Goal: Task Accomplishment & Management: Manage account settings

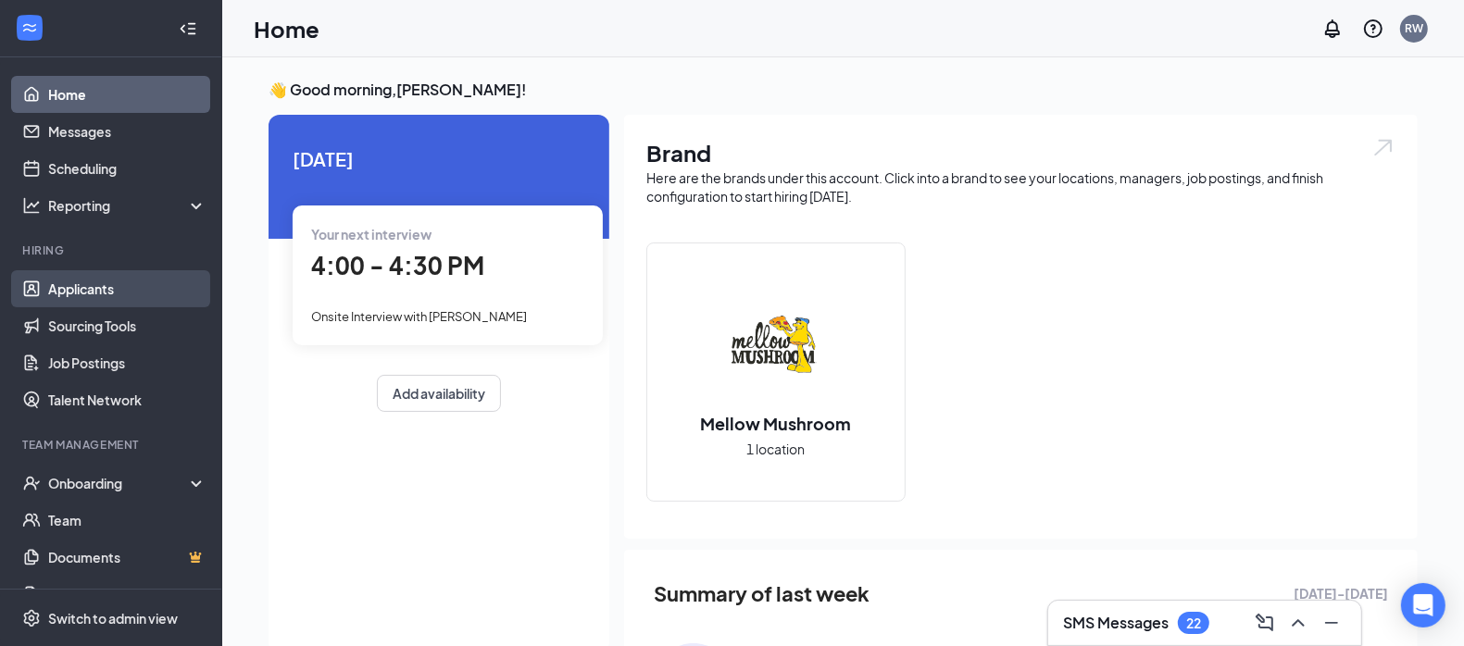
click at [85, 285] on link "Applicants" at bounding box center [127, 288] width 158 height 37
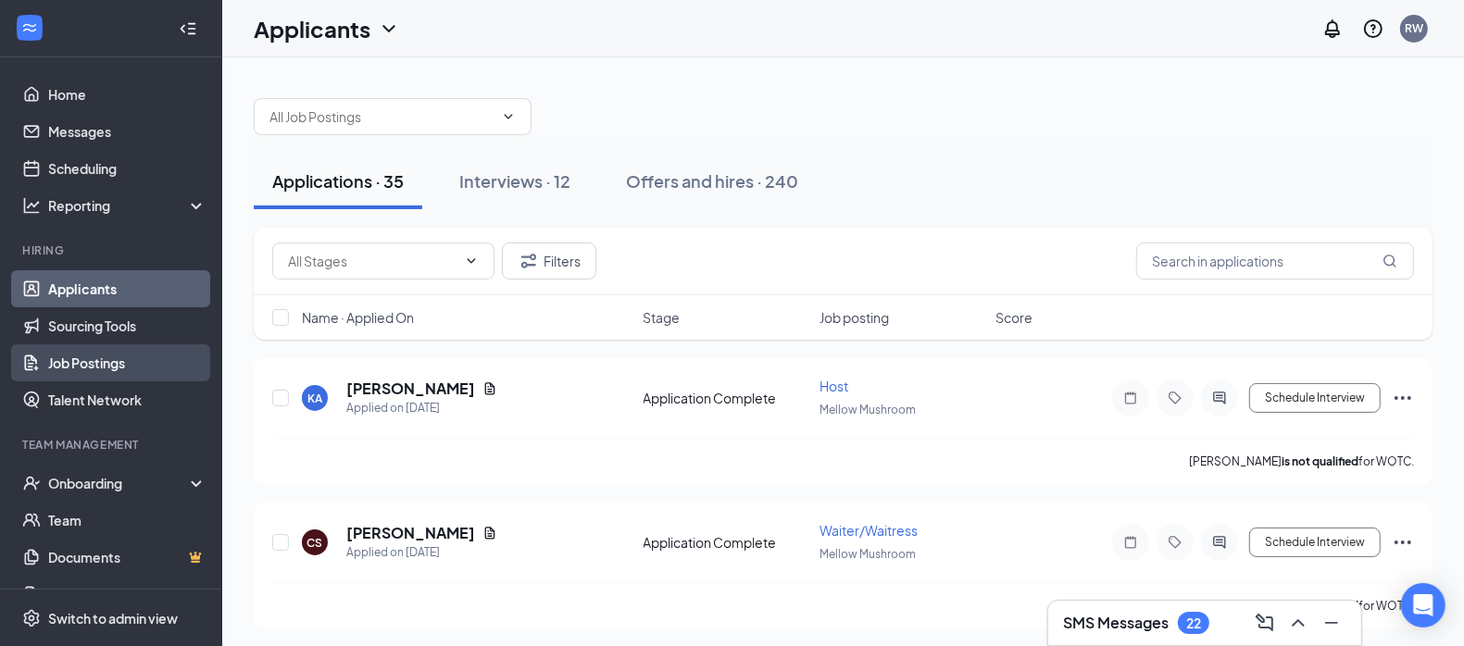
click at [97, 366] on link "Job Postings" at bounding box center [127, 363] width 158 height 37
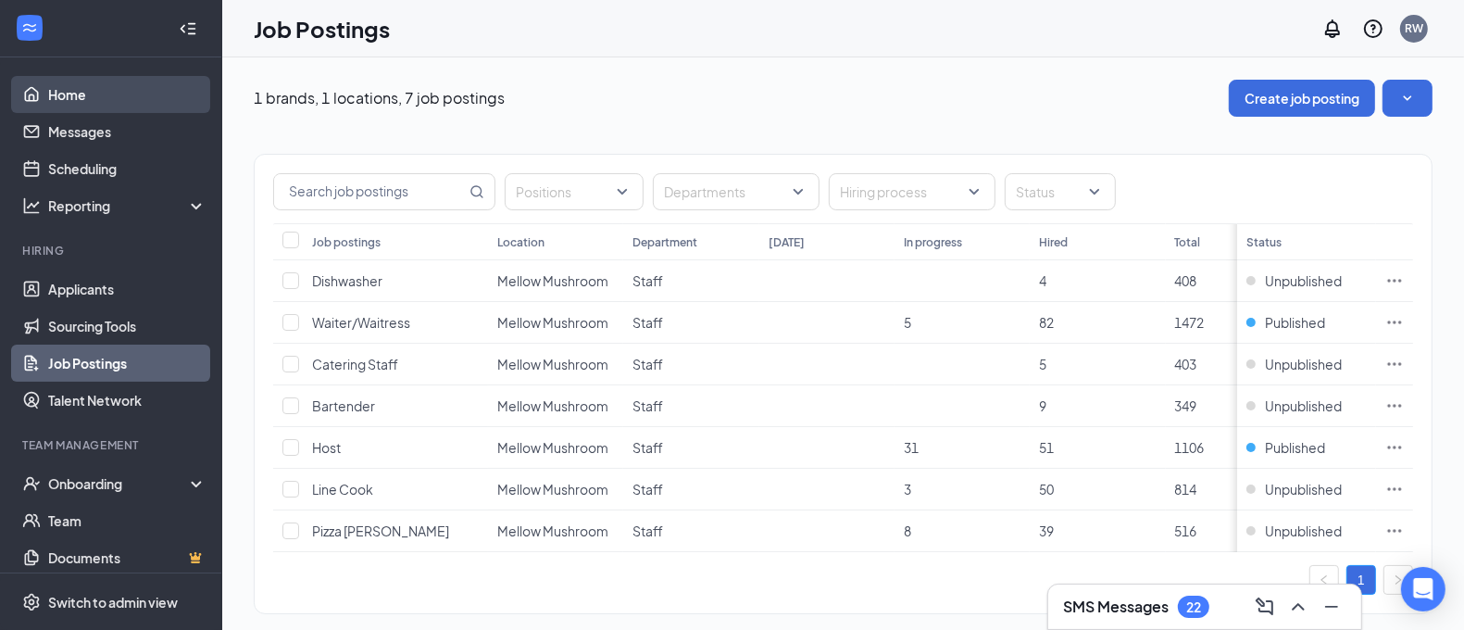
click at [80, 98] on link "Home" at bounding box center [127, 94] width 158 height 37
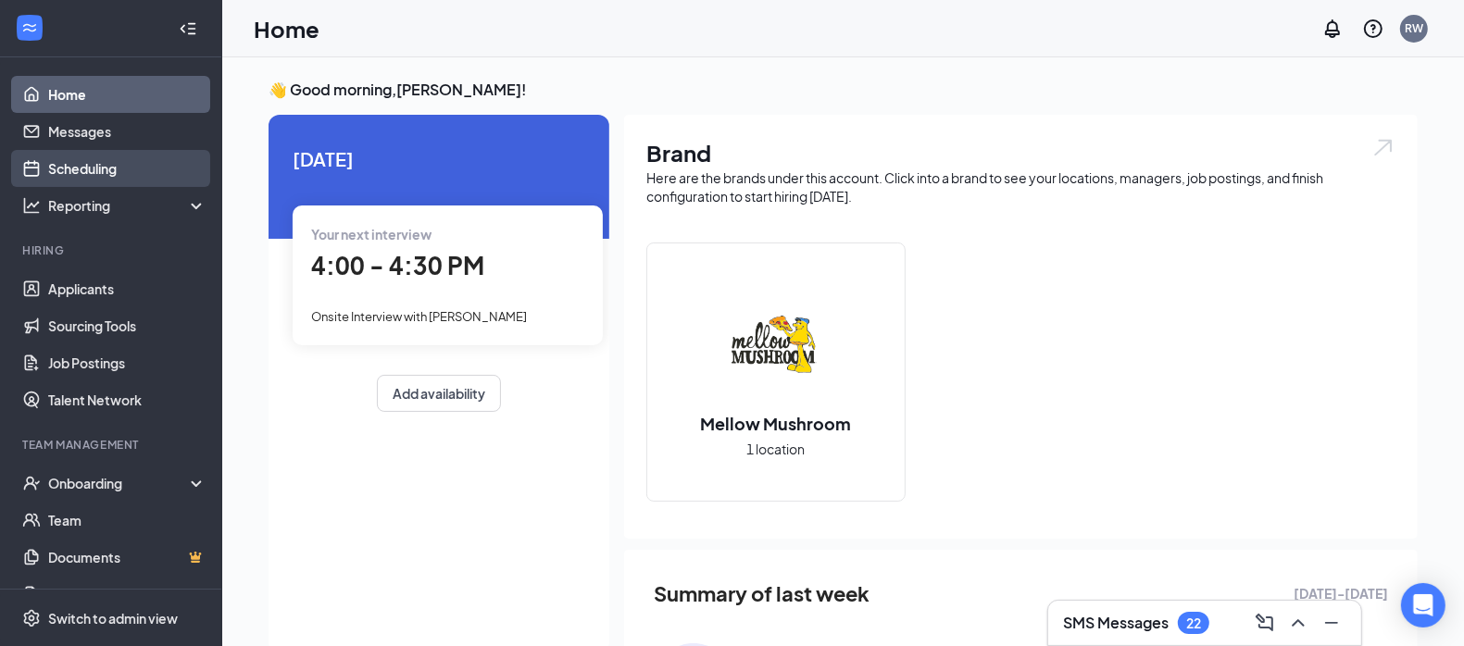
click at [100, 168] on link "Scheduling" at bounding box center [127, 168] width 158 height 37
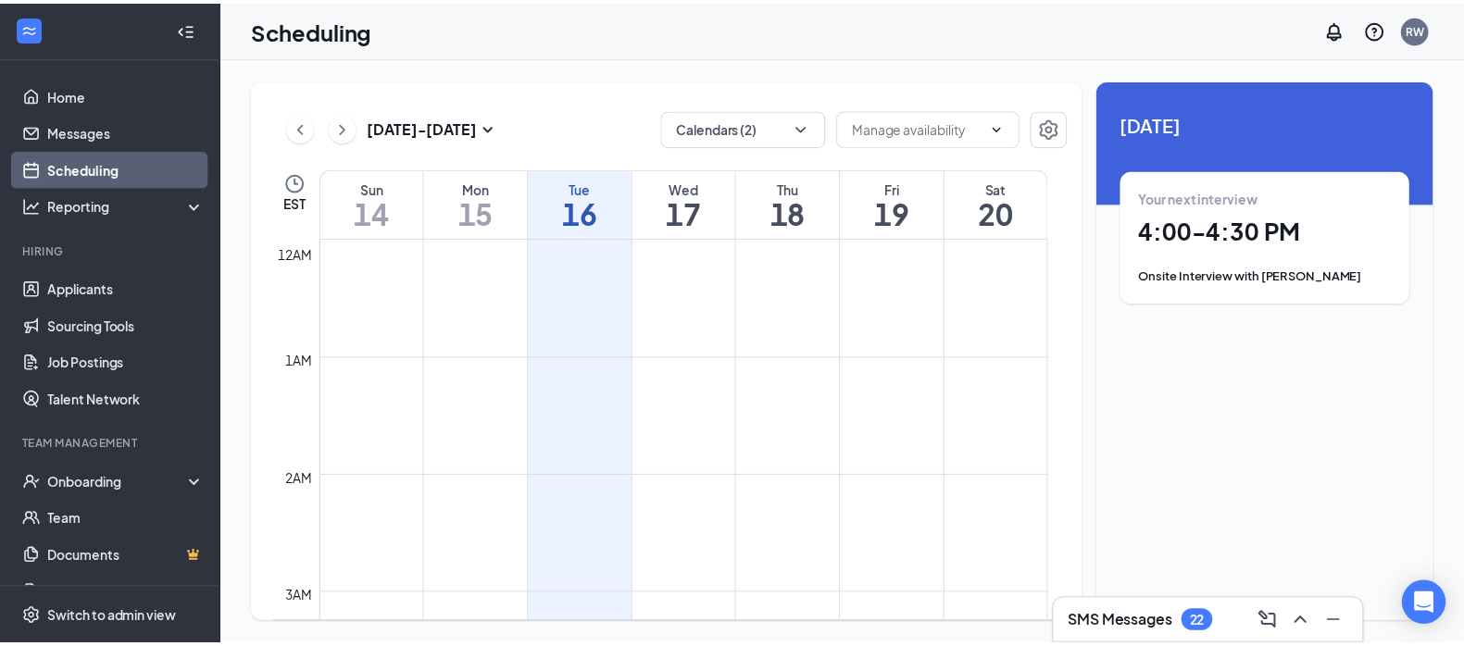
scroll to position [910, 0]
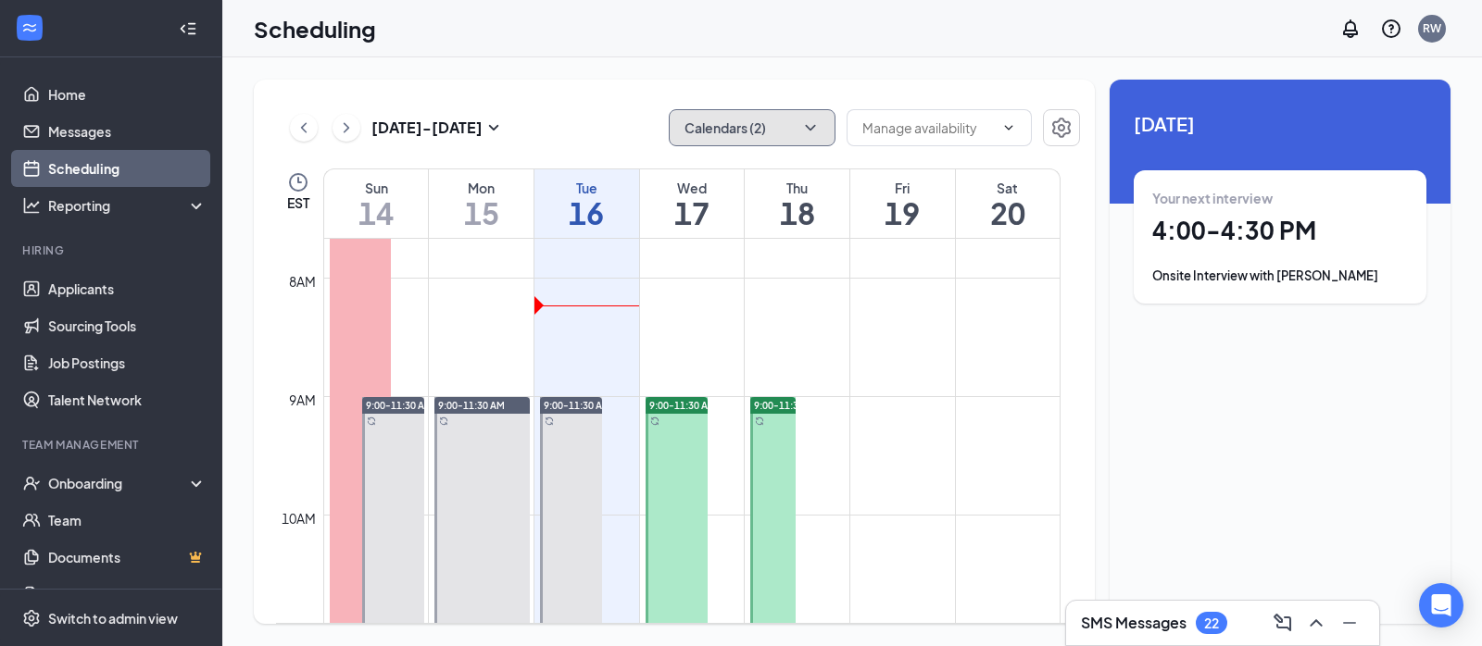
click at [813, 125] on icon "ChevronDown" at bounding box center [810, 128] width 19 height 19
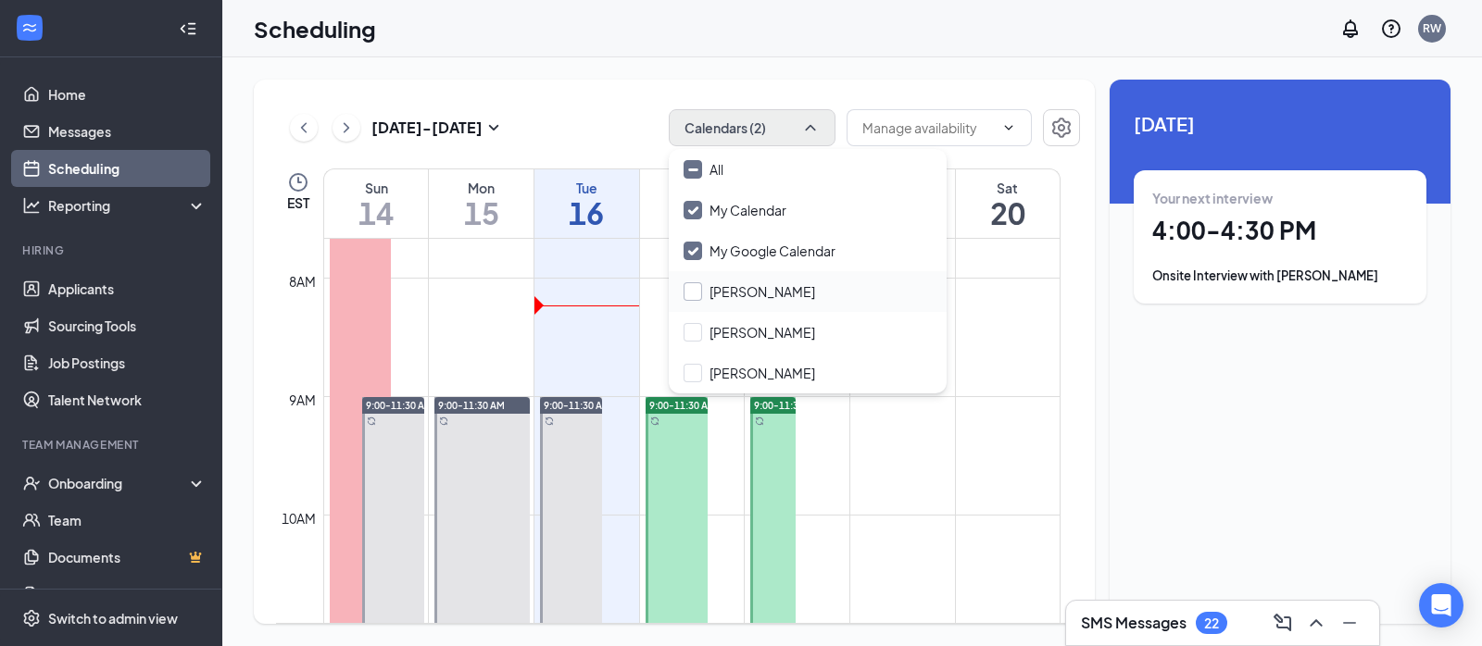
click at [690, 294] on input "[PERSON_NAME]" at bounding box center [750, 291] width 132 height 19
checkbox input "true"
click at [684, 373] on input "[PERSON_NAME]" at bounding box center [750, 373] width 132 height 19
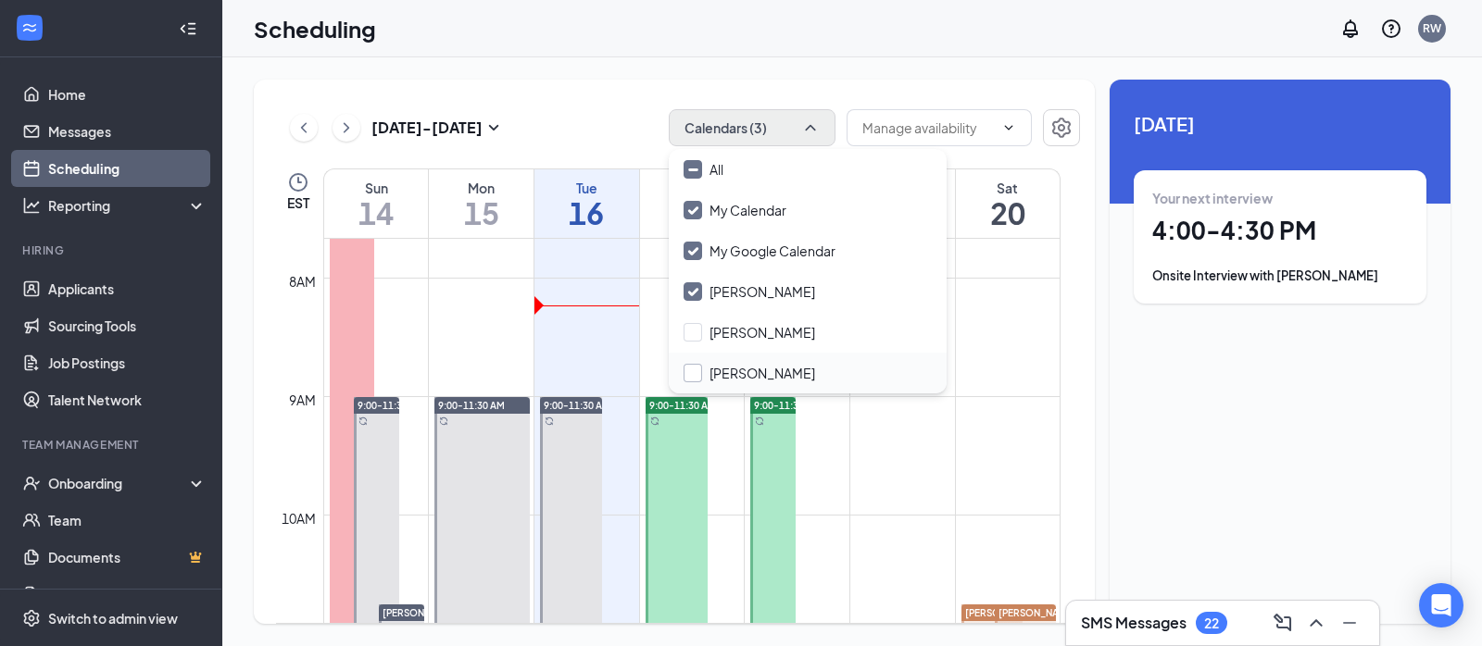
checkbox input "true"
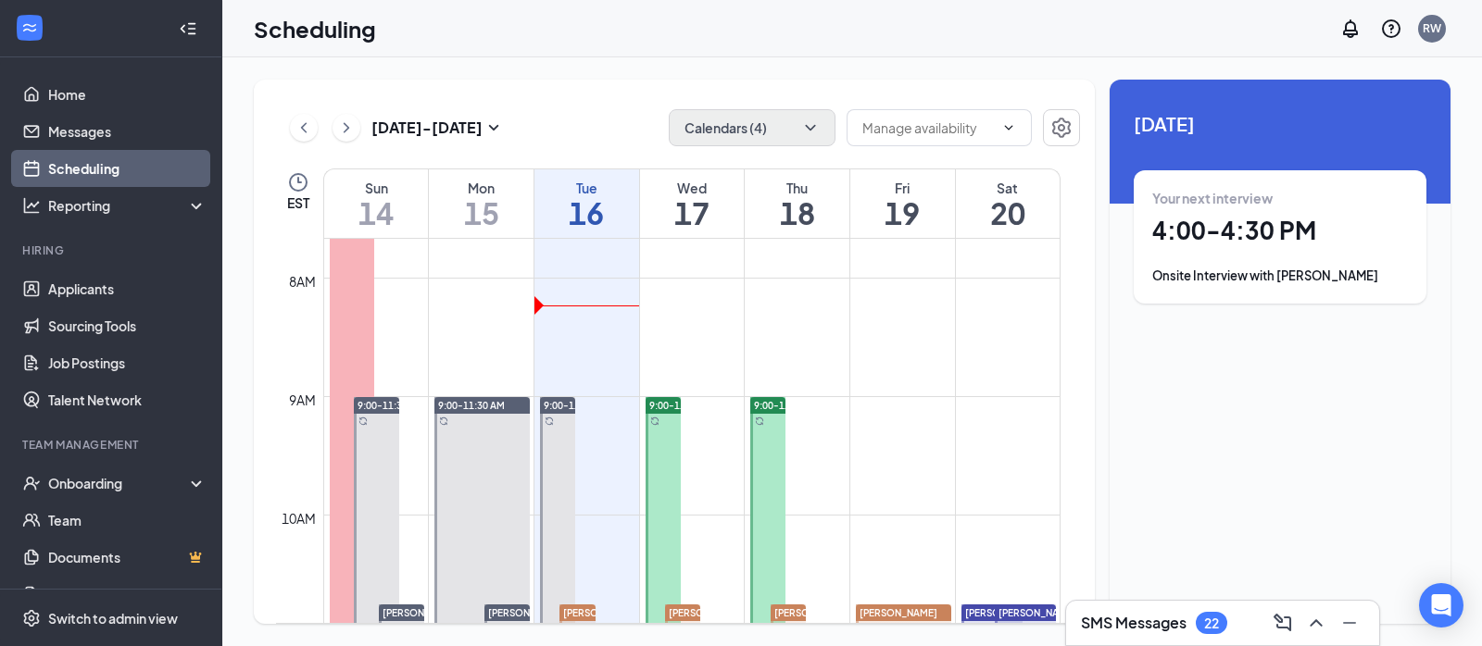
click at [815, 52] on div "Scheduling RW" at bounding box center [852, 28] width 1260 height 57
click at [104, 281] on link "Applicants" at bounding box center [127, 288] width 158 height 37
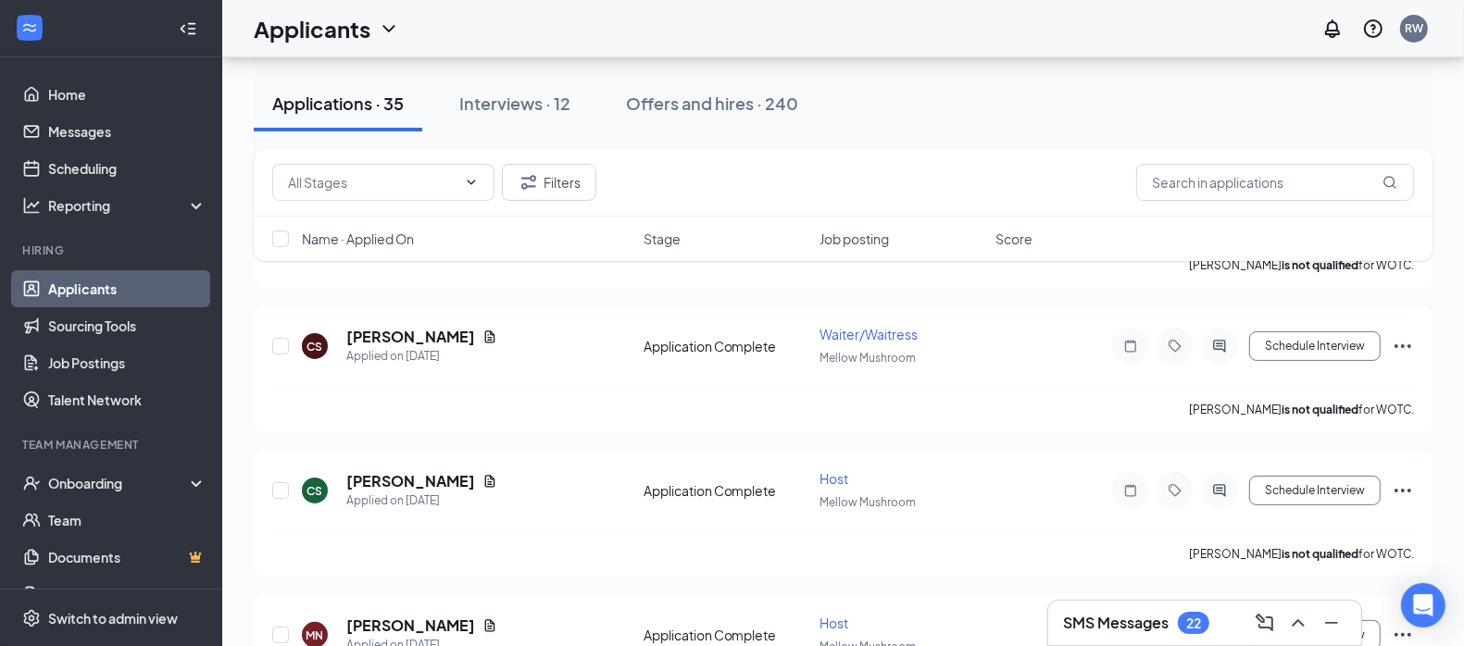
scroll to position [190, 0]
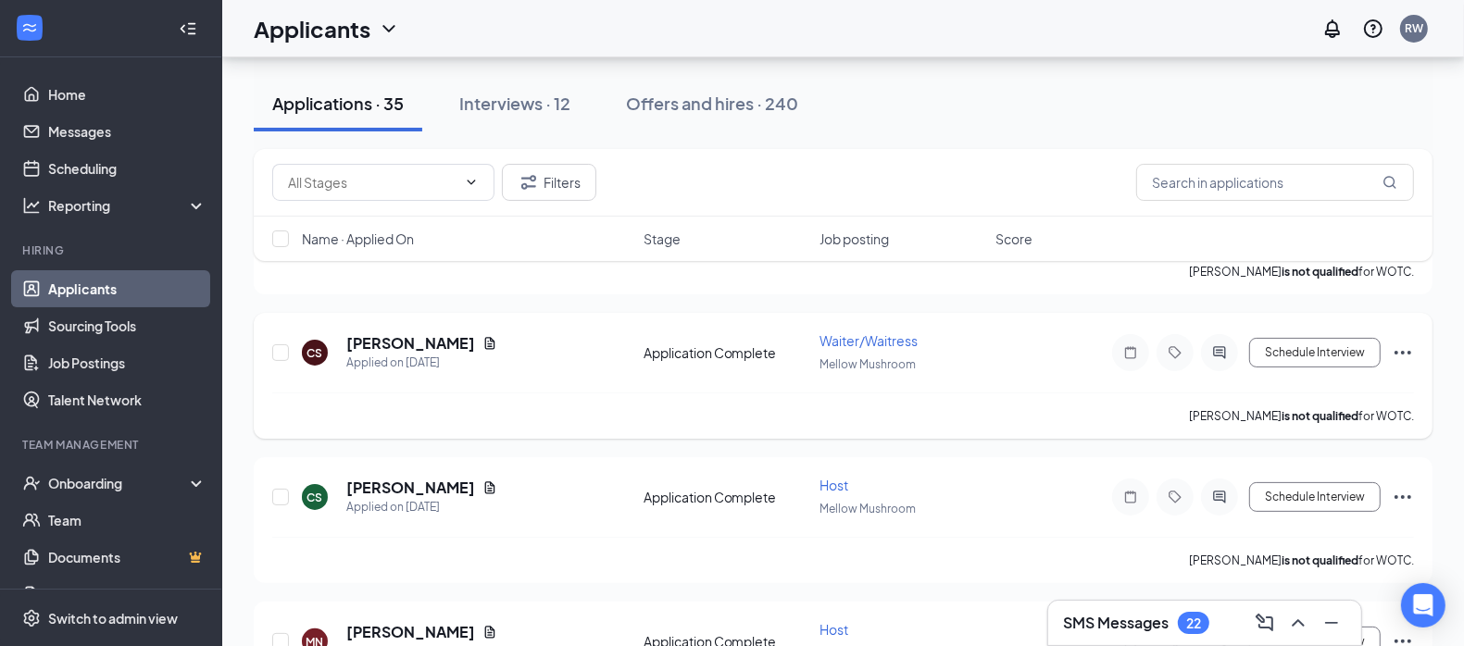
click at [859, 333] on span "Waiter/Waitress" at bounding box center [869, 341] width 98 height 17
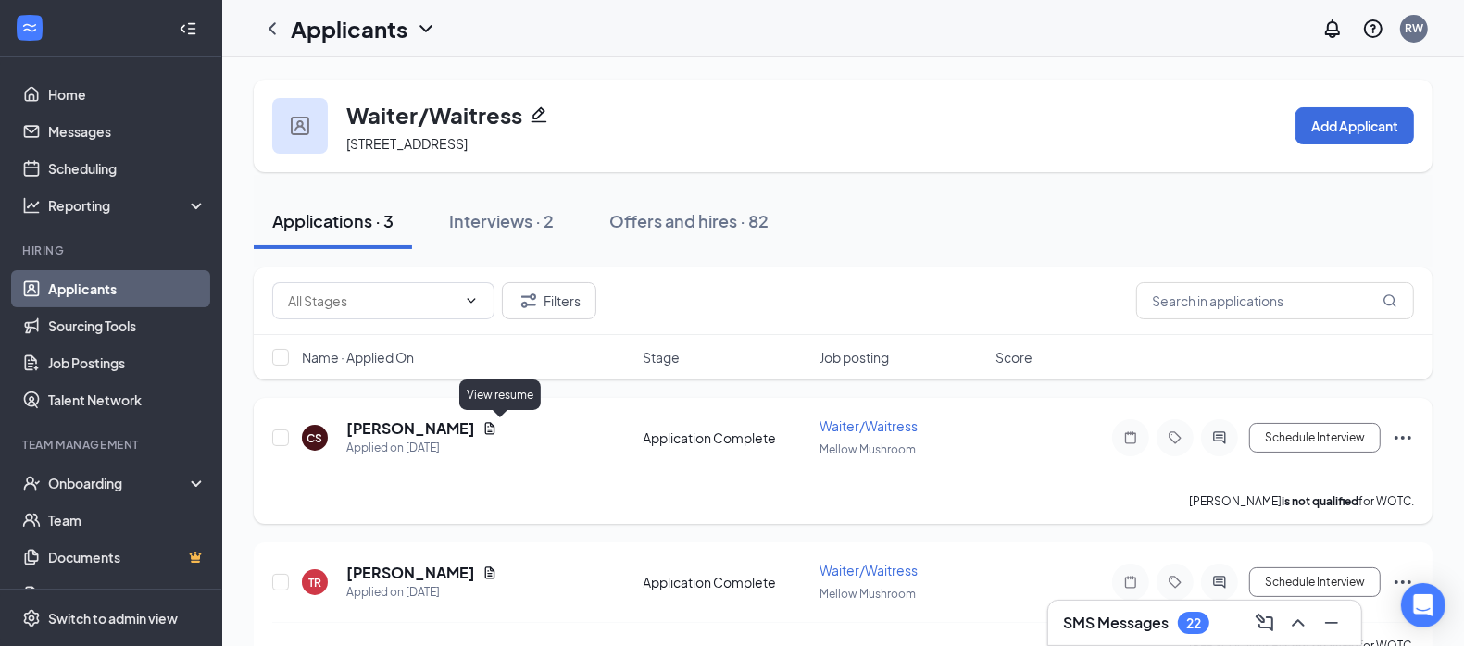
click at [497, 427] on icon "Document" at bounding box center [490, 428] width 15 height 15
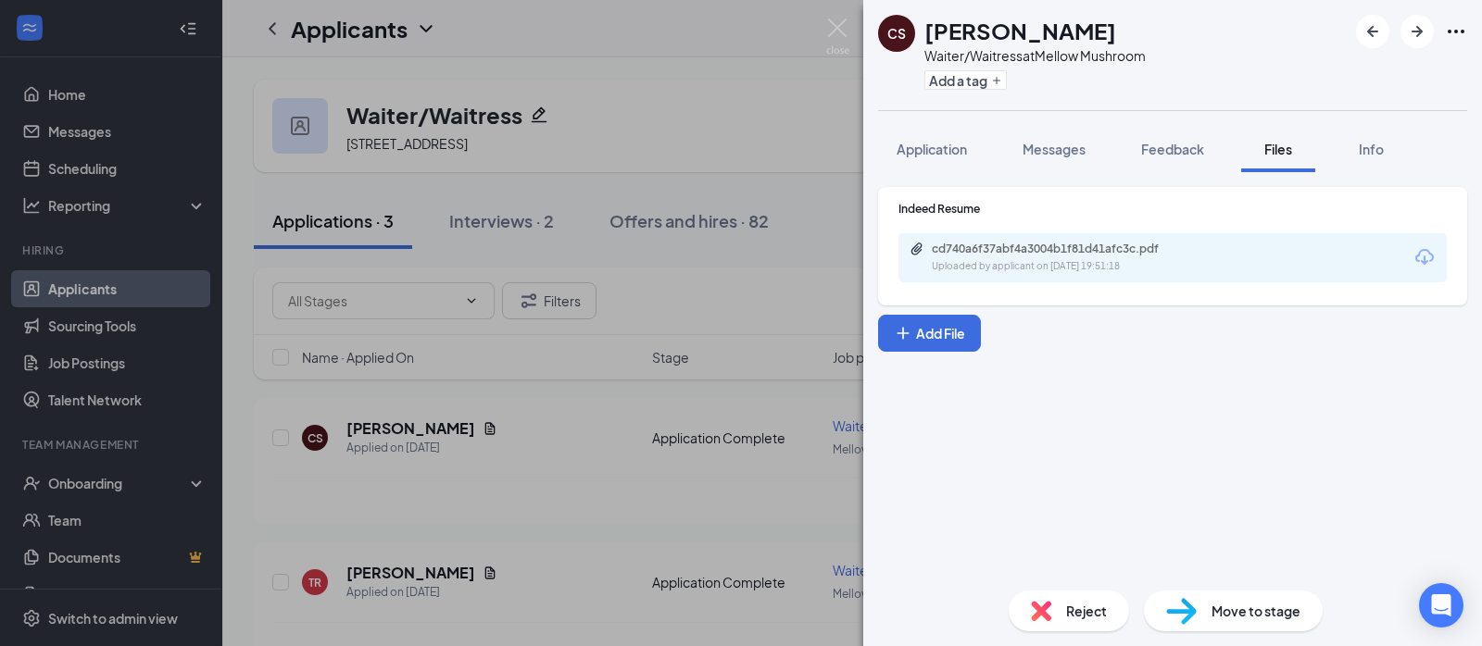
click at [1065, 257] on div "cd740a6f37abf4a3004b1f81d41afc3c.pdf Uploaded by applicant on [DATE] 19:51:18" at bounding box center [1060, 258] width 300 height 32
click at [1049, 611] on img at bounding box center [1041, 611] width 20 height 20
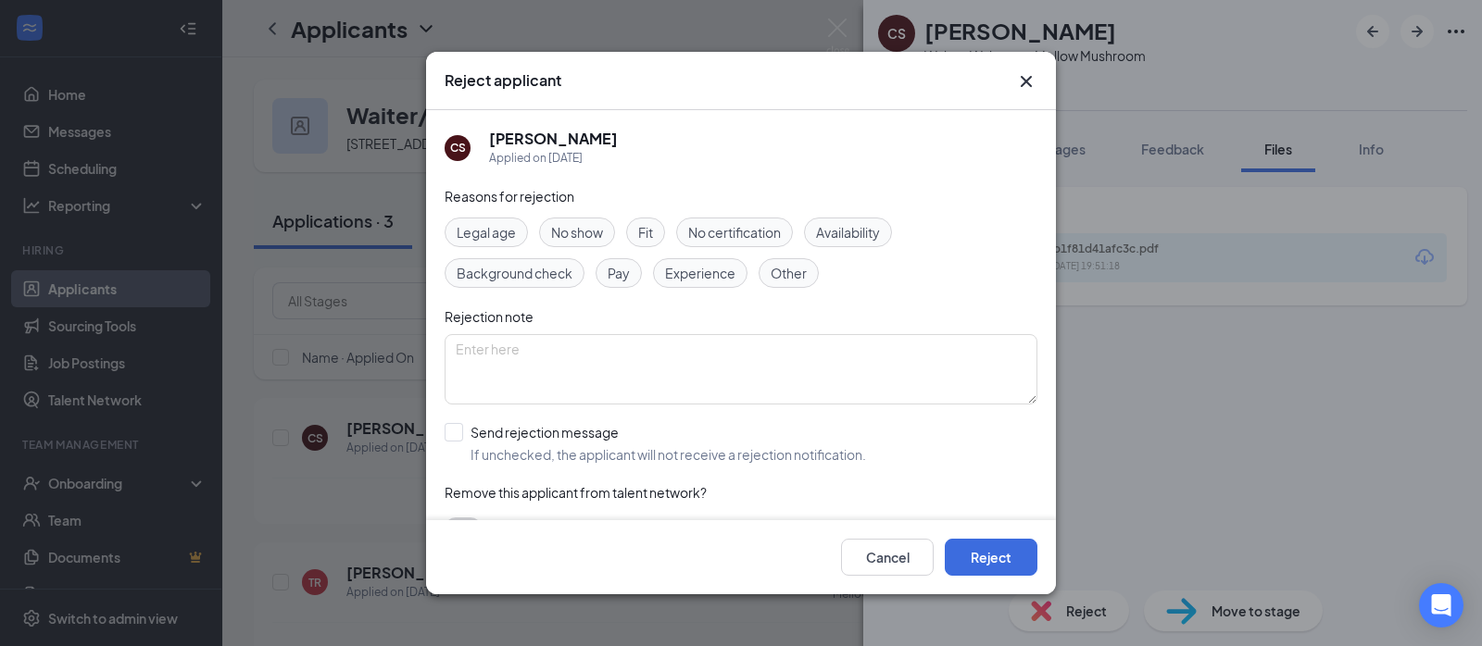
click at [684, 266] on span "Experience" at bounding box center [700, 273] width 70 height 20
click at [449, 433] on input "Send rejection message If unchecked, the applicant will not receive a rejection…" at bounding box center [655, 443] width 421 height 41
checkbox input "true"
click at [987, 558] on button "Reject" at bounding box center [991, 557] width 93 height 37
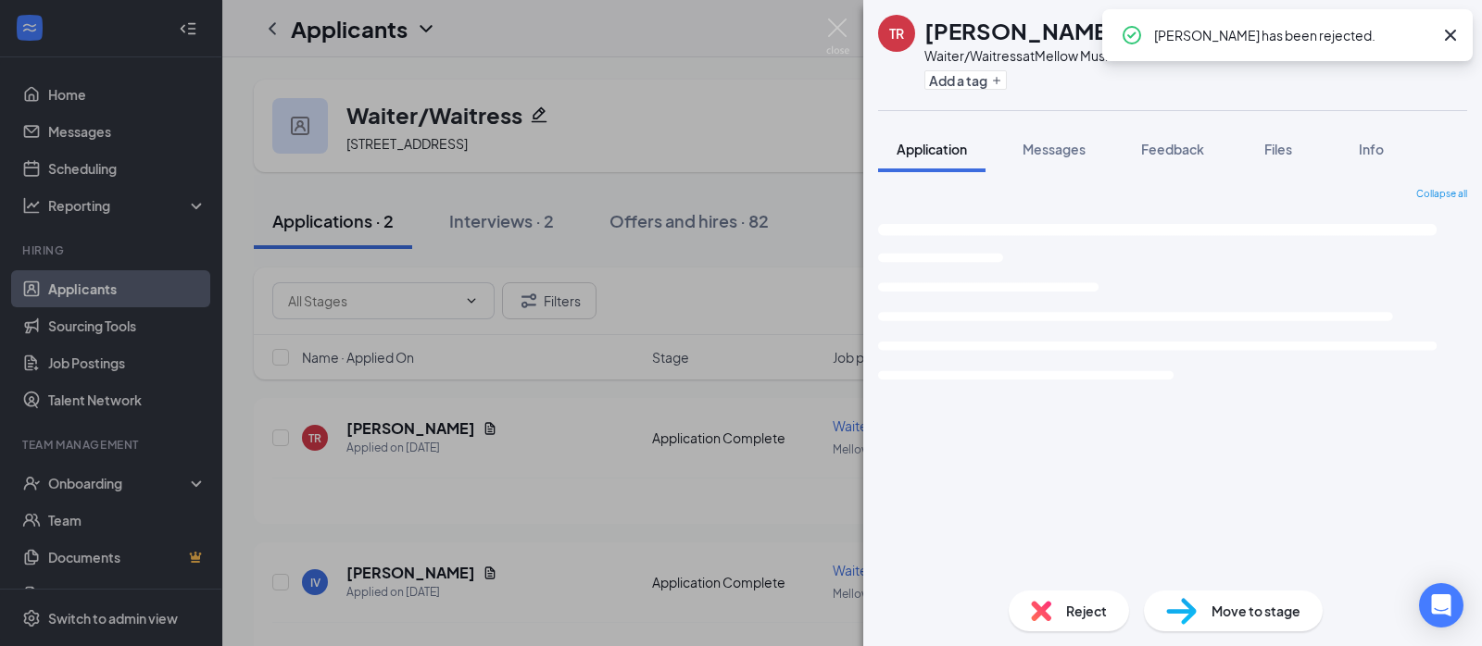
click at [1451, 33] on icon "Cross" at bounding box center [1450, 35] width 11 height 11
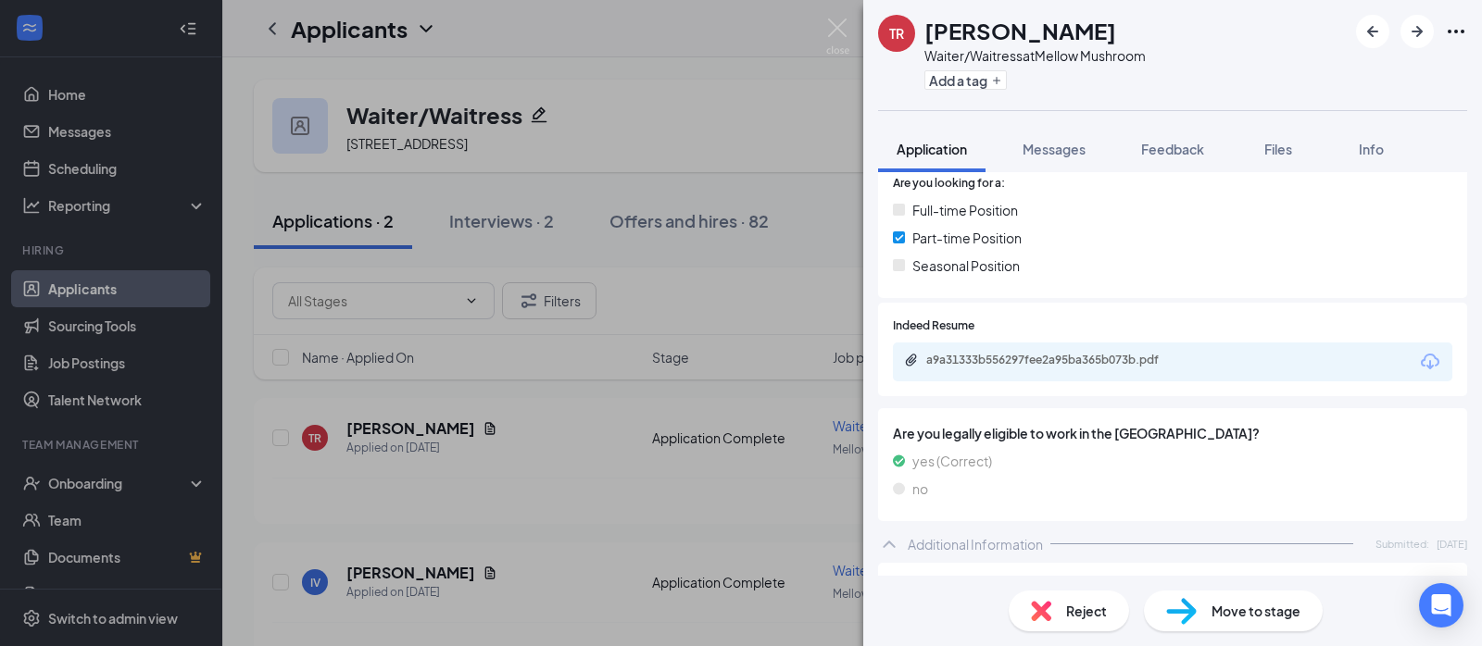
scroll to position [415, 0]
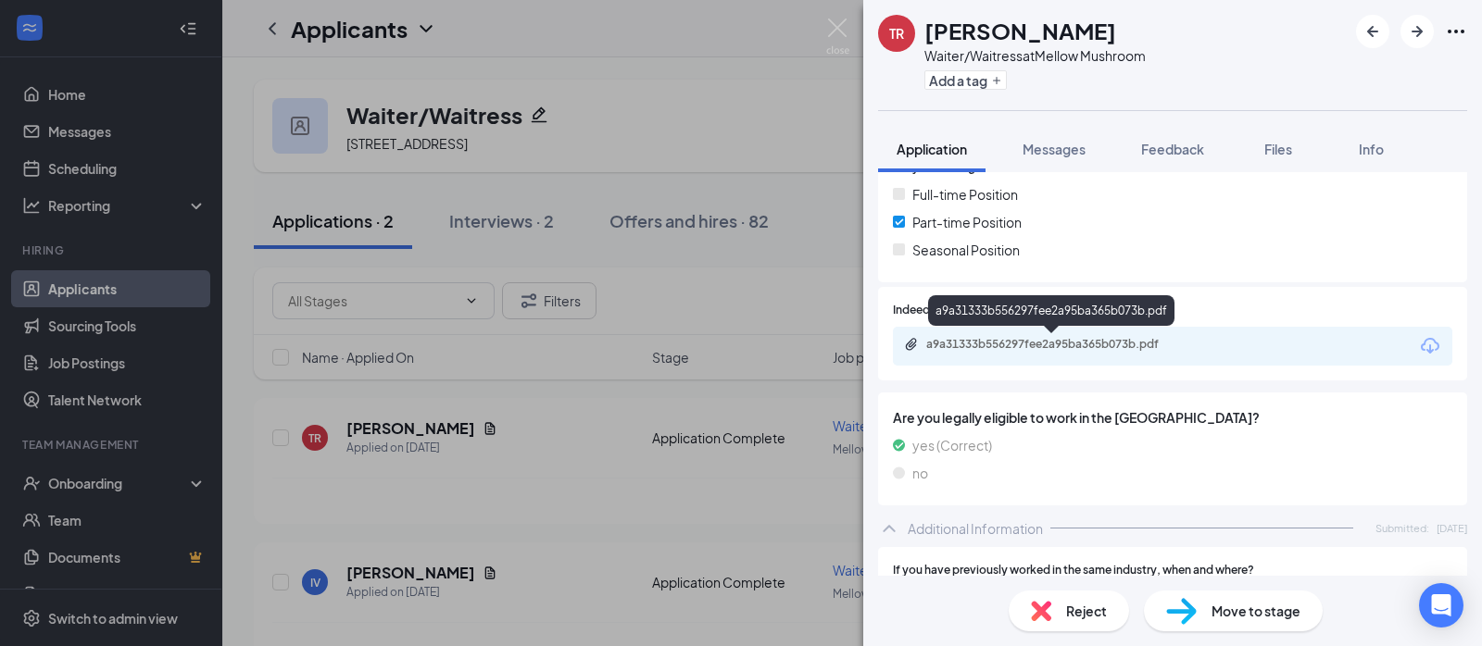
click at [1011, 343] on div "a9a31333b556297fee2a95ba365b073b.pdf" at bounding box center [1055, 344] width 259 height 15
click at [1035, 609] on img at bounding box center [1041, 611] width 20 height 20
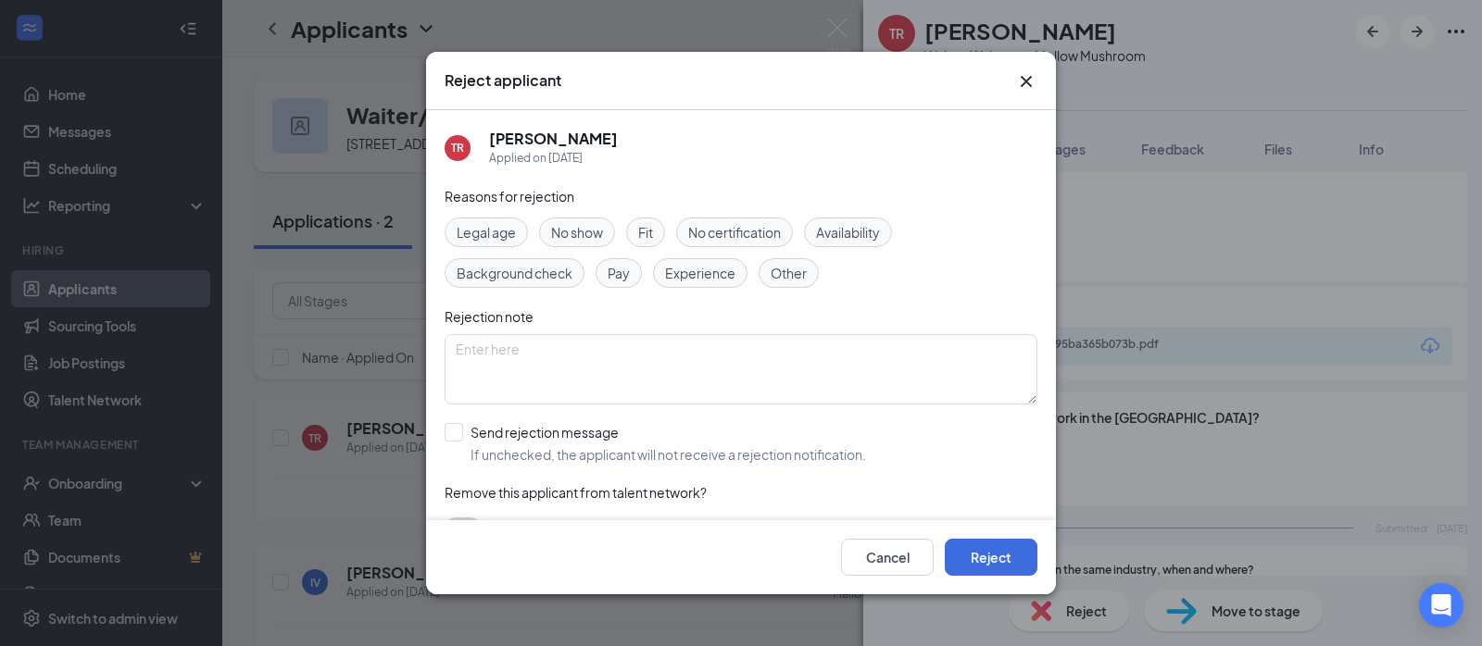
click at [702, 271] on span "Experience" at bounding box center [700, 273] width 70 height 20
click at [446, 432] on input "Send rejection message If unchecked, the applicant will not receive a rejection…" at bounding box center [655, 443] width 421 height 41
checkbox input "true"
click at [985, 552] on button "Reject" at bounding box center [991, 557] width 93 height 37
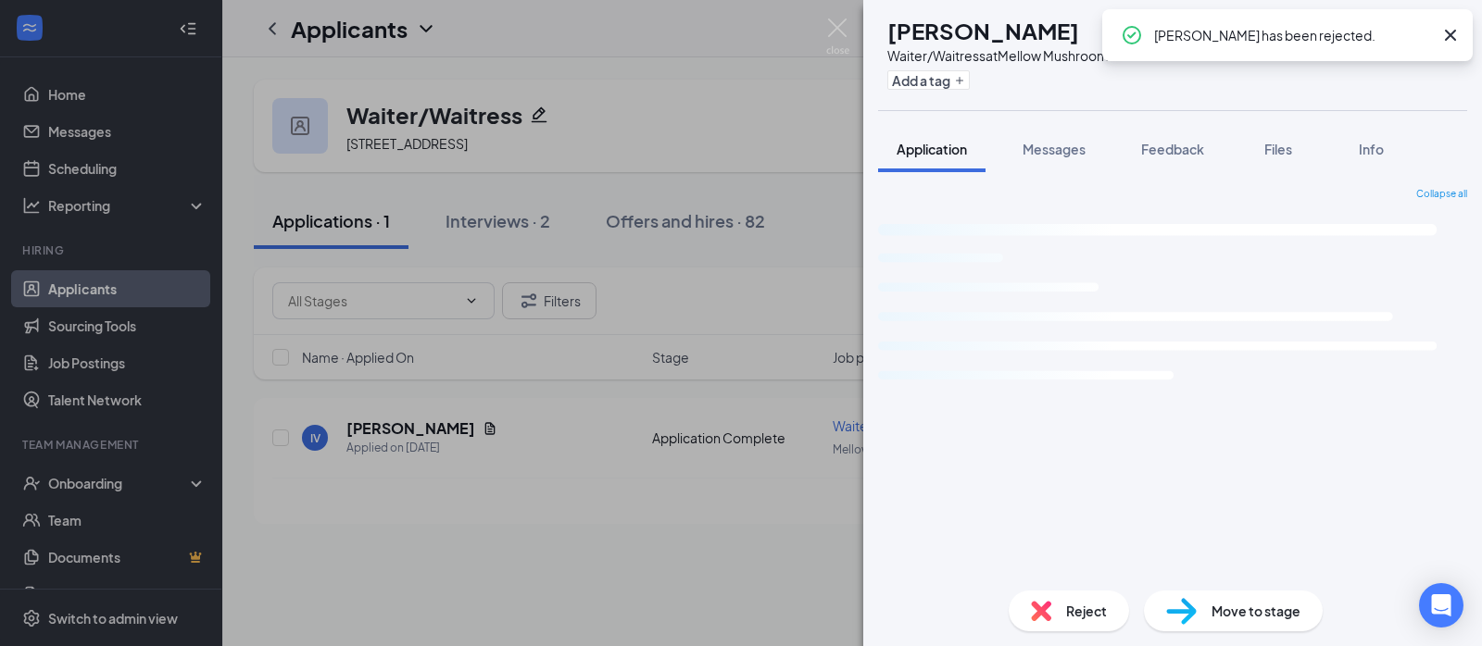
click at [1452, 32] on icon "Cross" at bounding box center [1450, 35] width 22 height 22
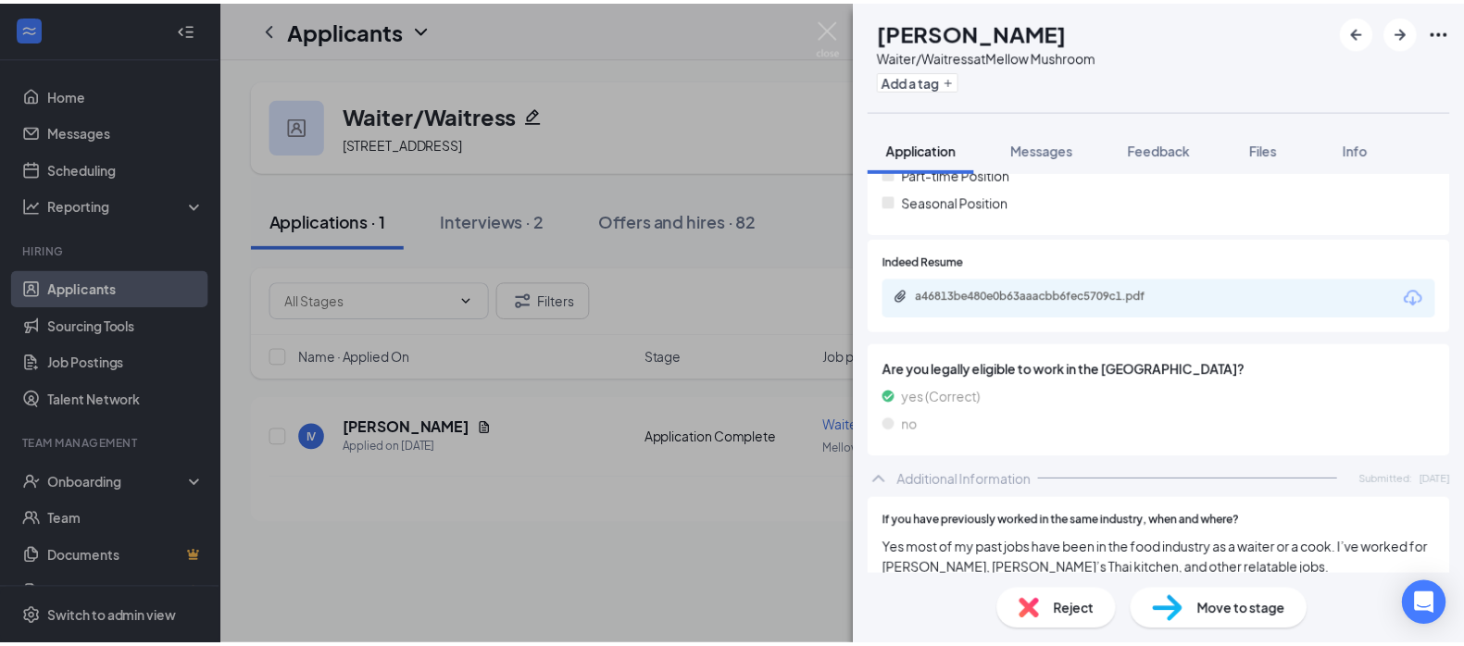
scroll to position [440, 0]
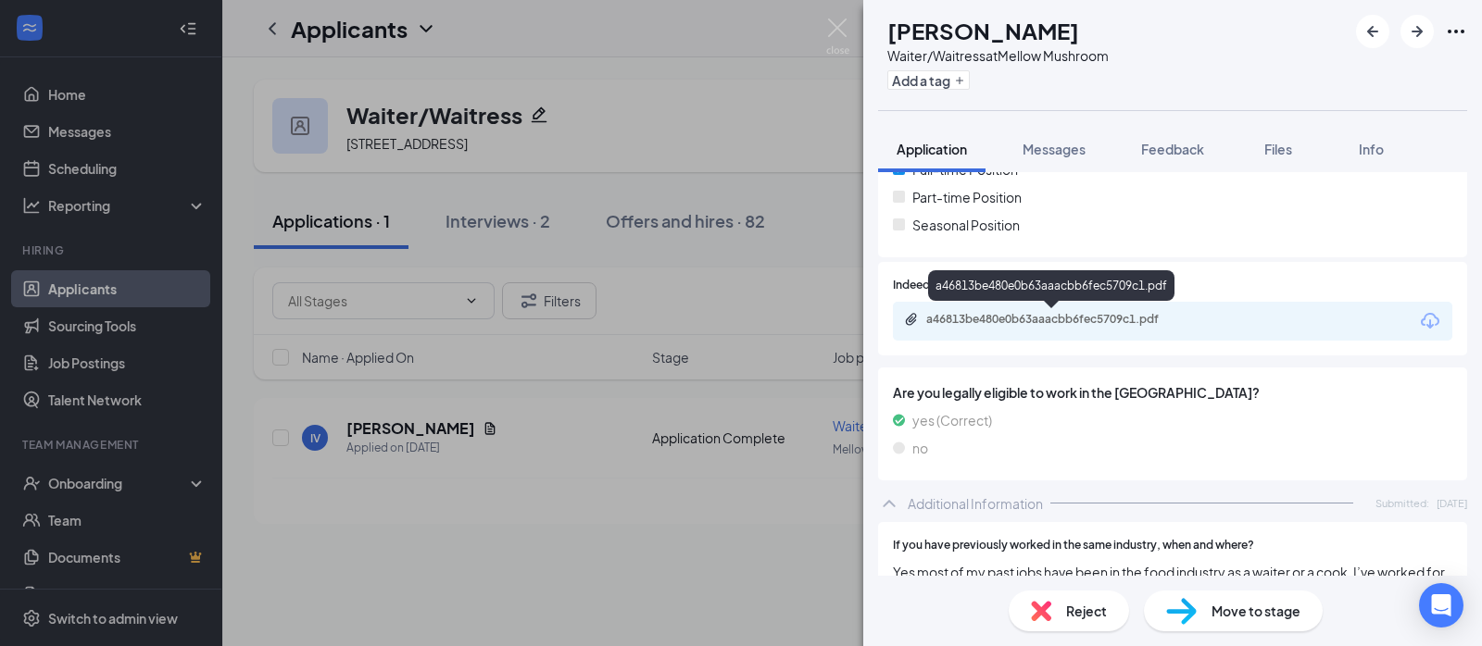
click at [1034, 318] on div "a46813be480e0b63aaacbb6fec5709c1.pdf" at bounding box center [1055, 319] width 259 height 15
click at [848, 28] on img at bounding box center [837, 37] width 23 height 36
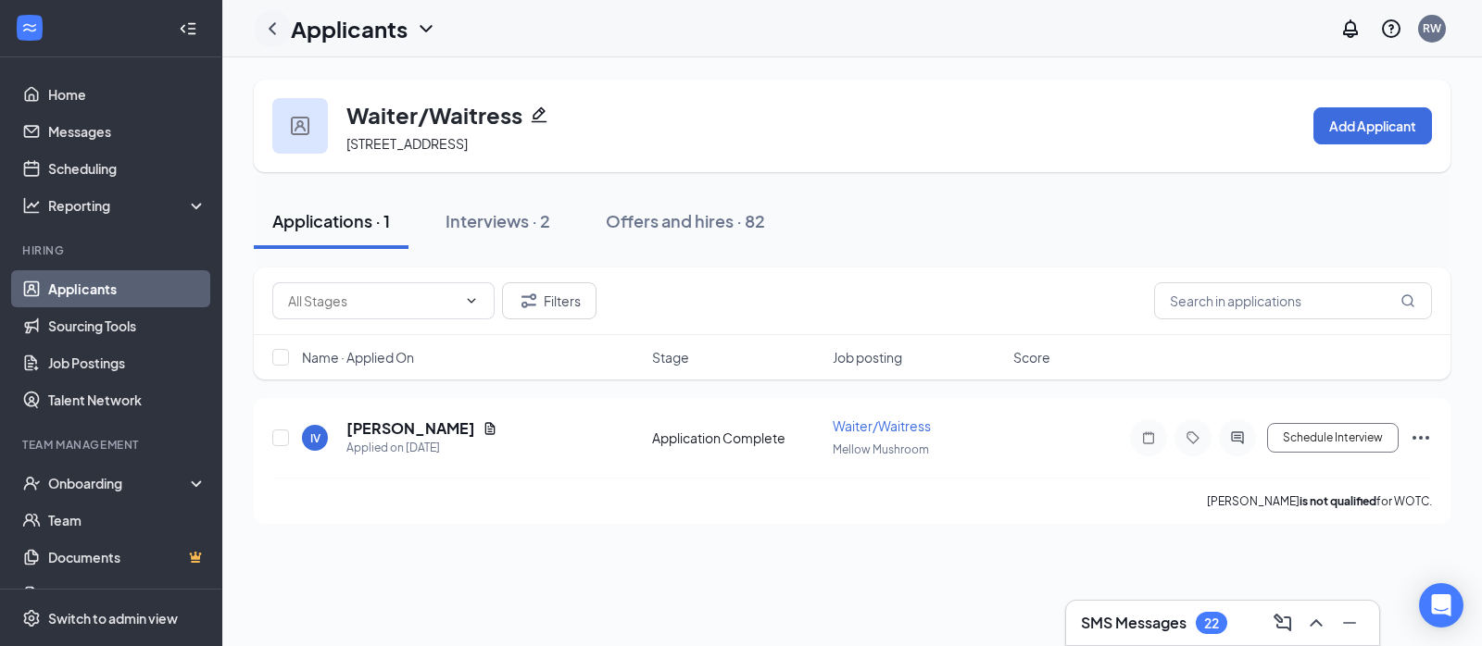
click at [280, 19] on icon "ChevronLeft" at bounding box center [272, 29] width 22 height 22
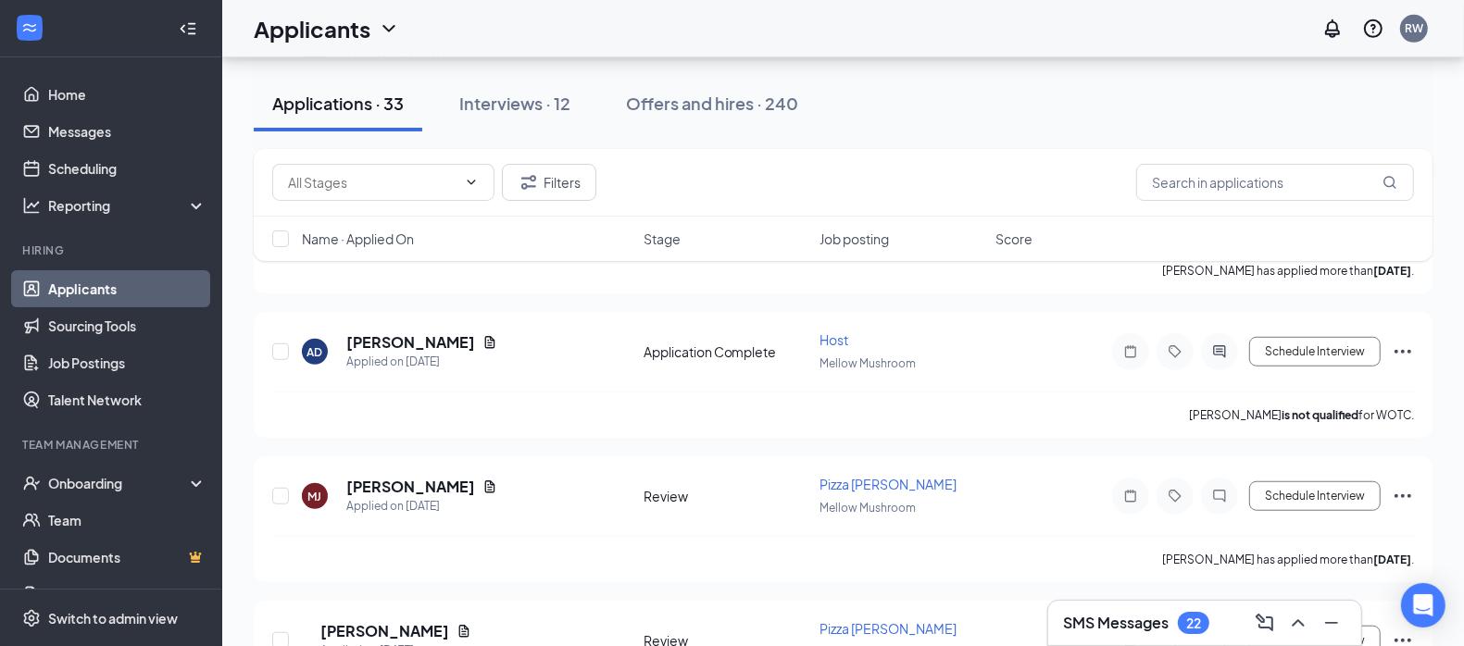
scroll to position [1071, 0]
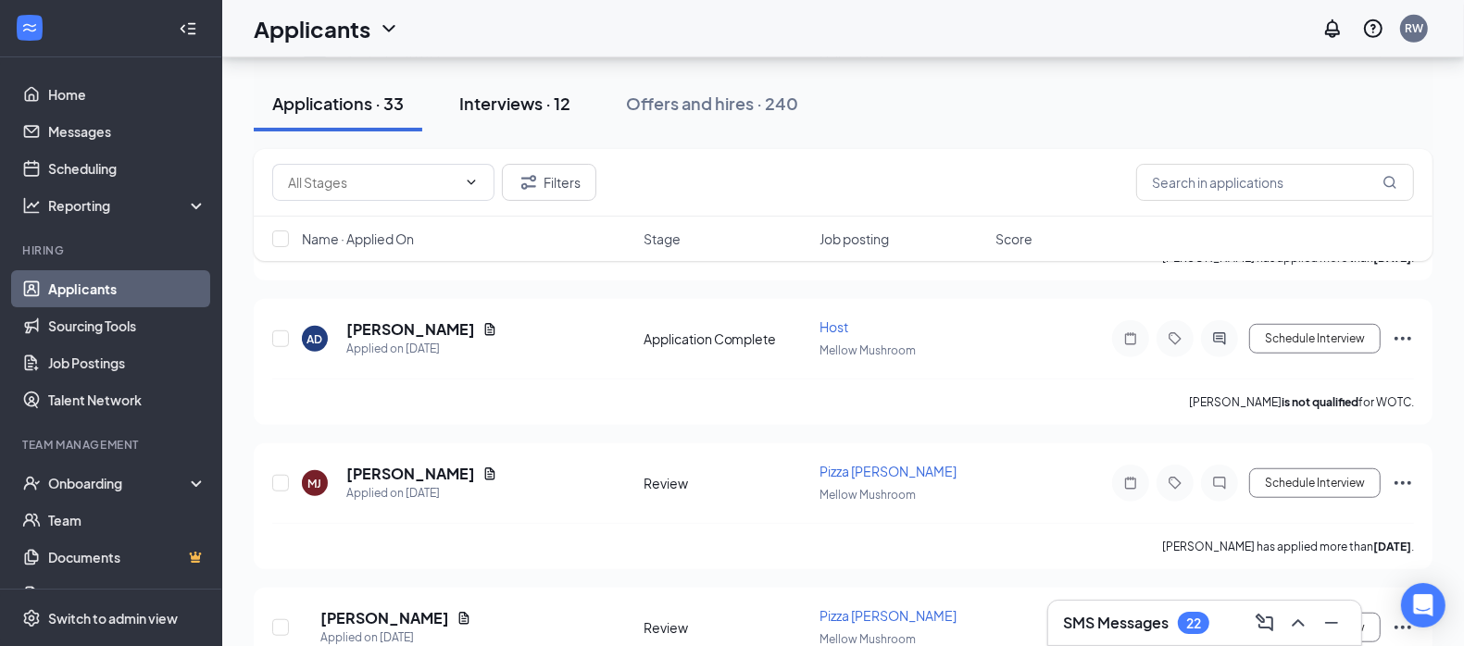
click at [528, 111] on div "Interviews · 12" at bounding box center [514, 103] width 111 height 23
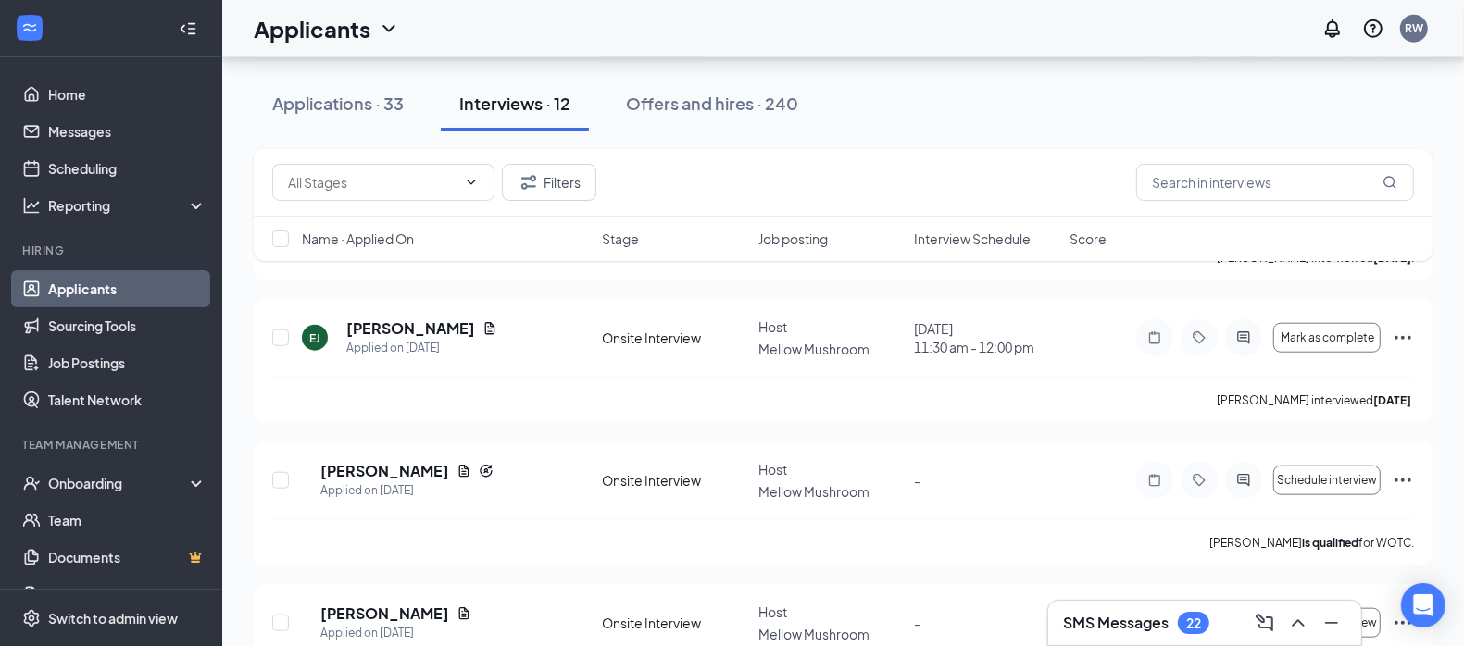
scroll to position [1408, 0]
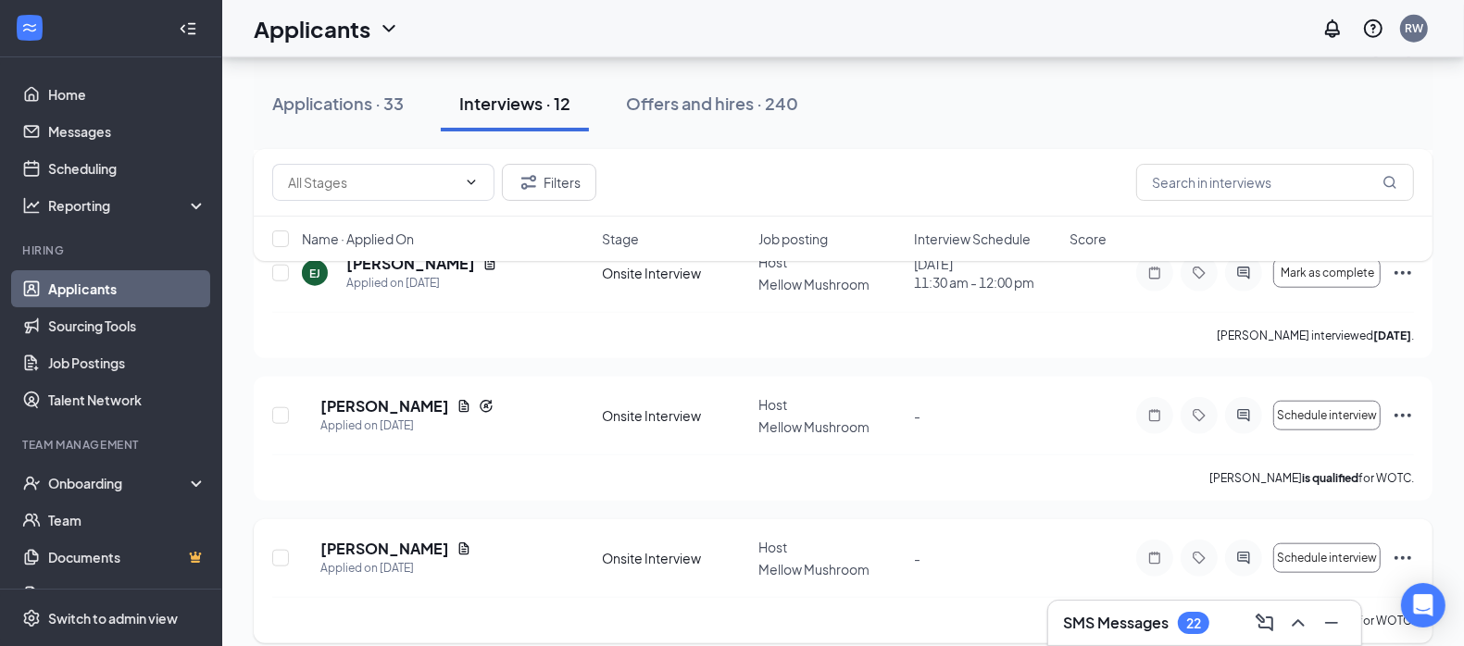
click at [1400, 547] on icon "Ellipses" at bounding box center [1403, 558] width 22 height 22
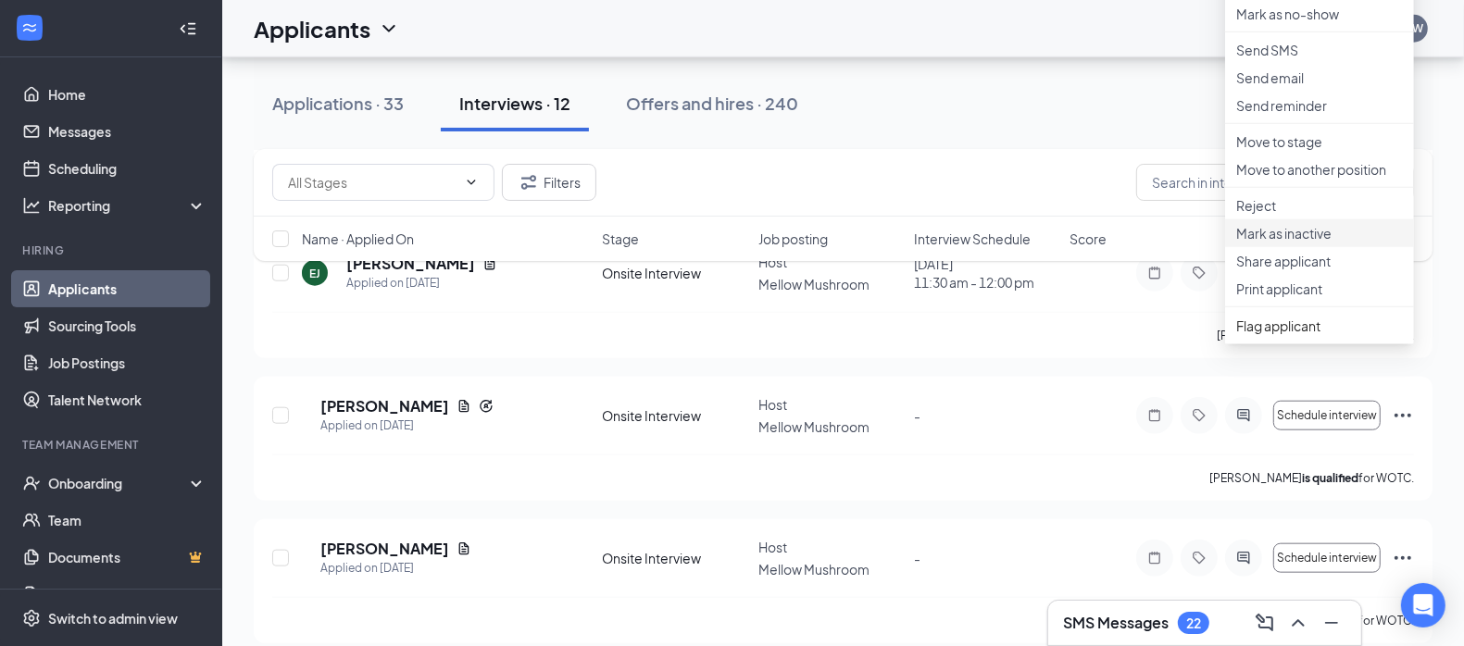
click at [1267, 243] on p "Mark as inactive" at bounding box center [1319, 233] width 167 height 19
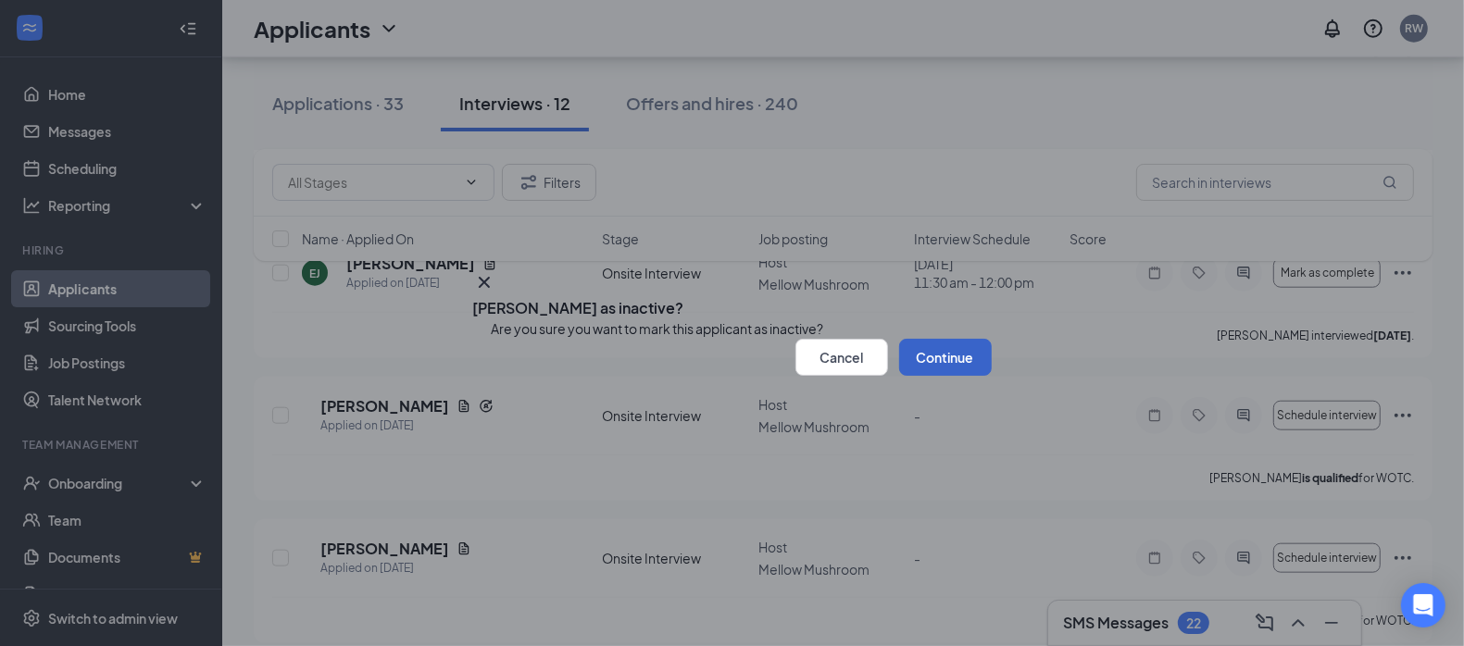
click at [932, 376] on button "Continue" at bounding box center [945, 357] width 93 height 37
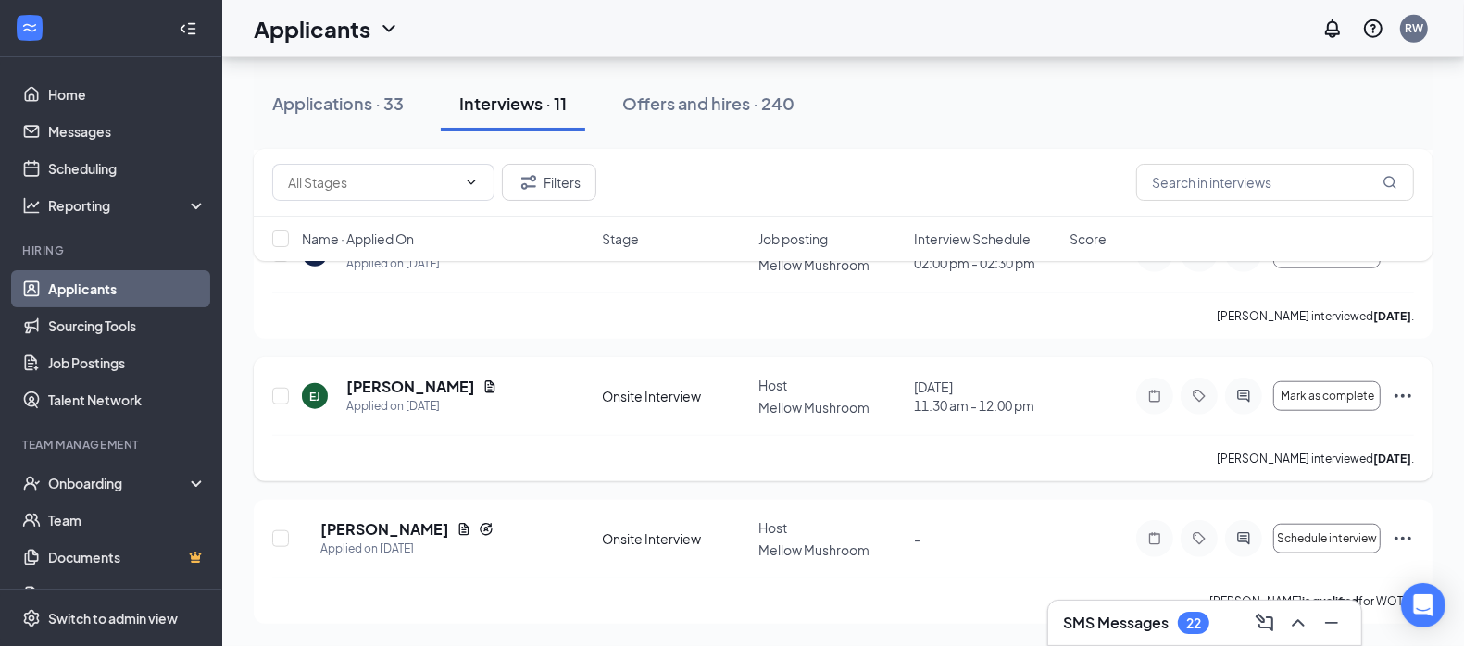
scroll to position [1266, 0]
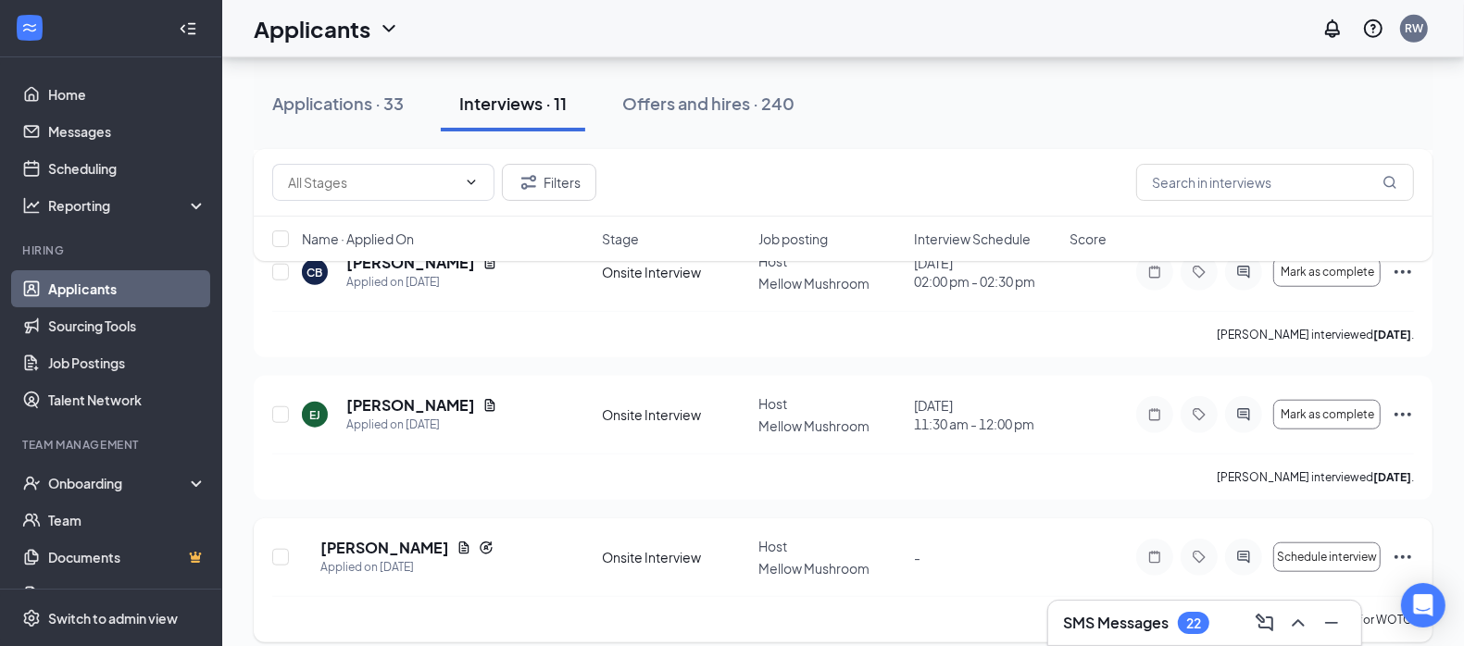
click at [1403, 546] on icon "Ellipses" at bounding box center [1403, 557] width 22 height 22
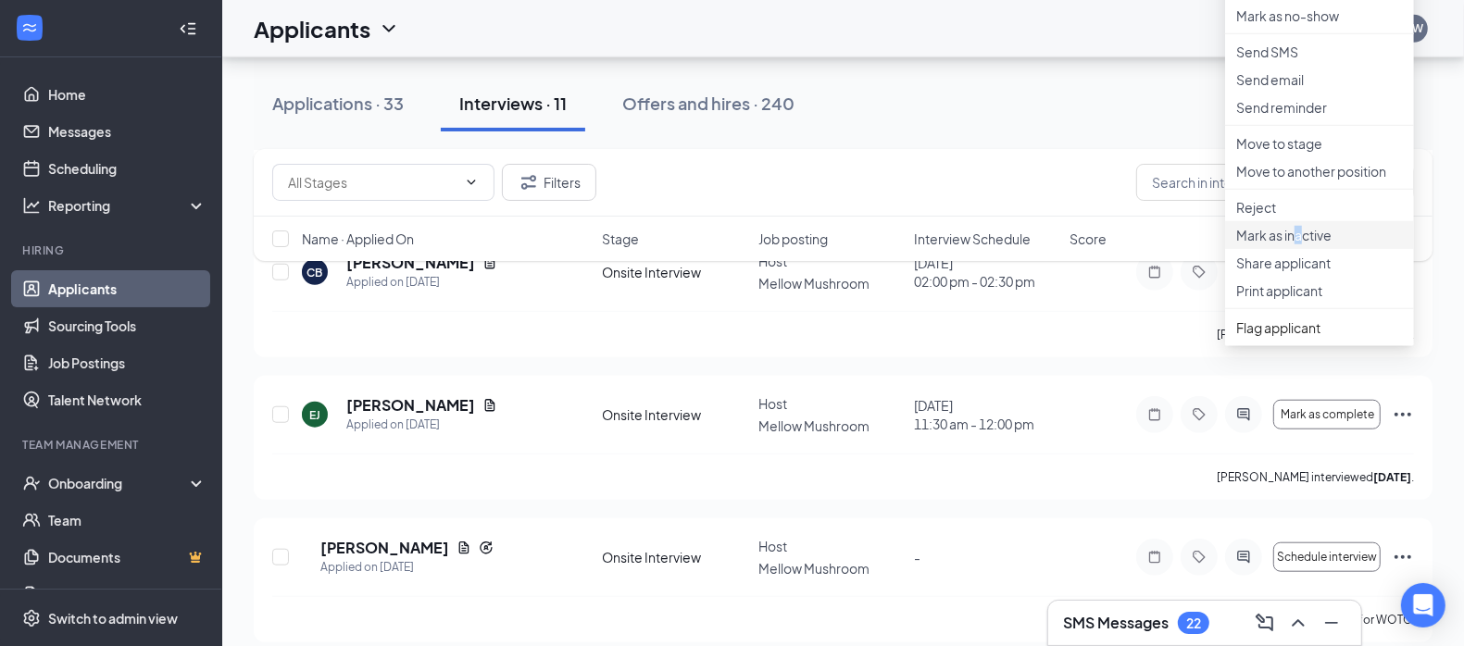
click at [1301, 245] on p "Mark as inactive" at bounding box center [1319, 235] width 167 height 19
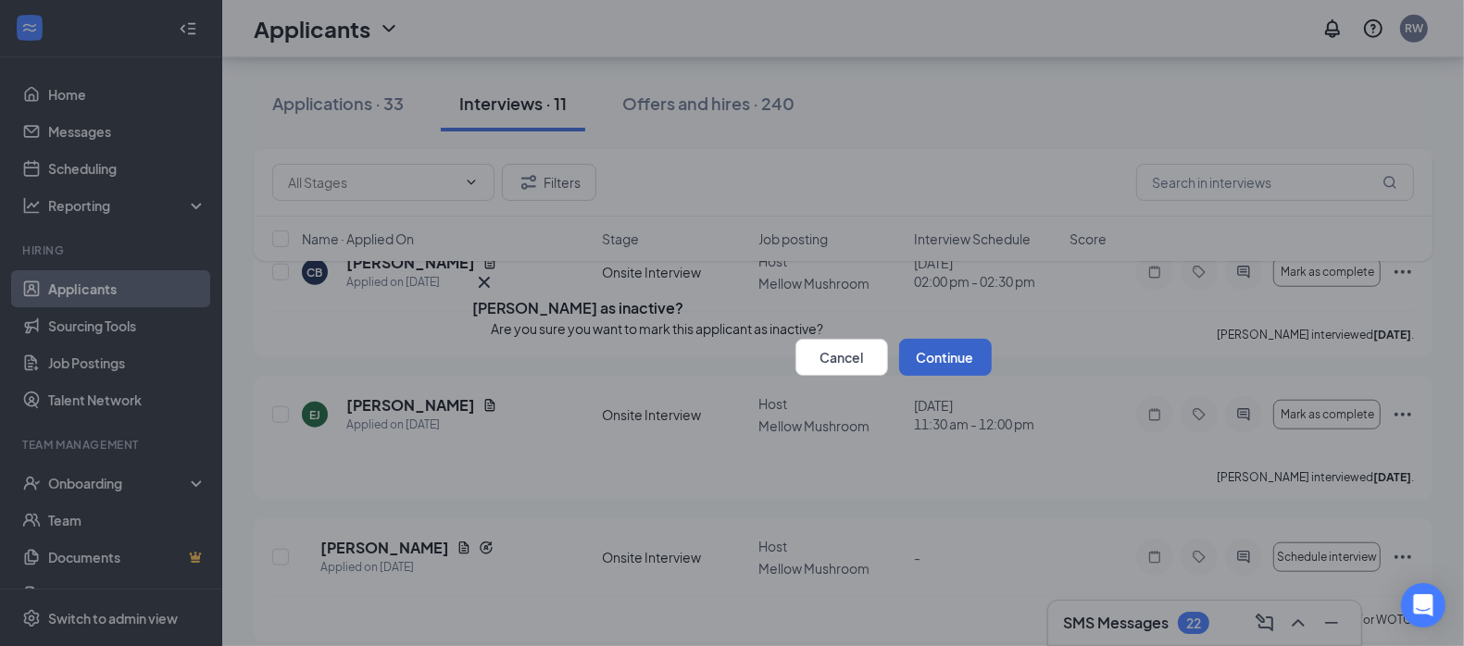
click at [959, 376] on button "Continue" at bounding box center [945, 357] width 93 height 37
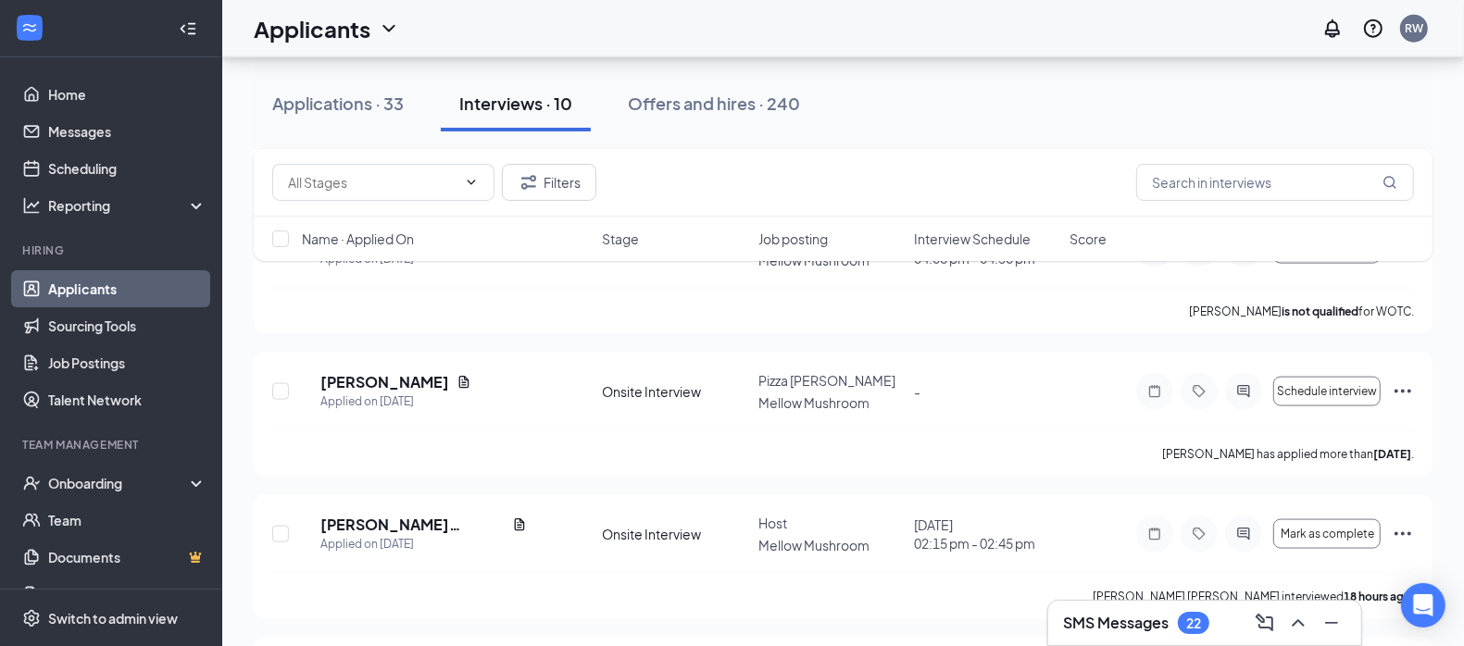
scroll to position [2535, 0]
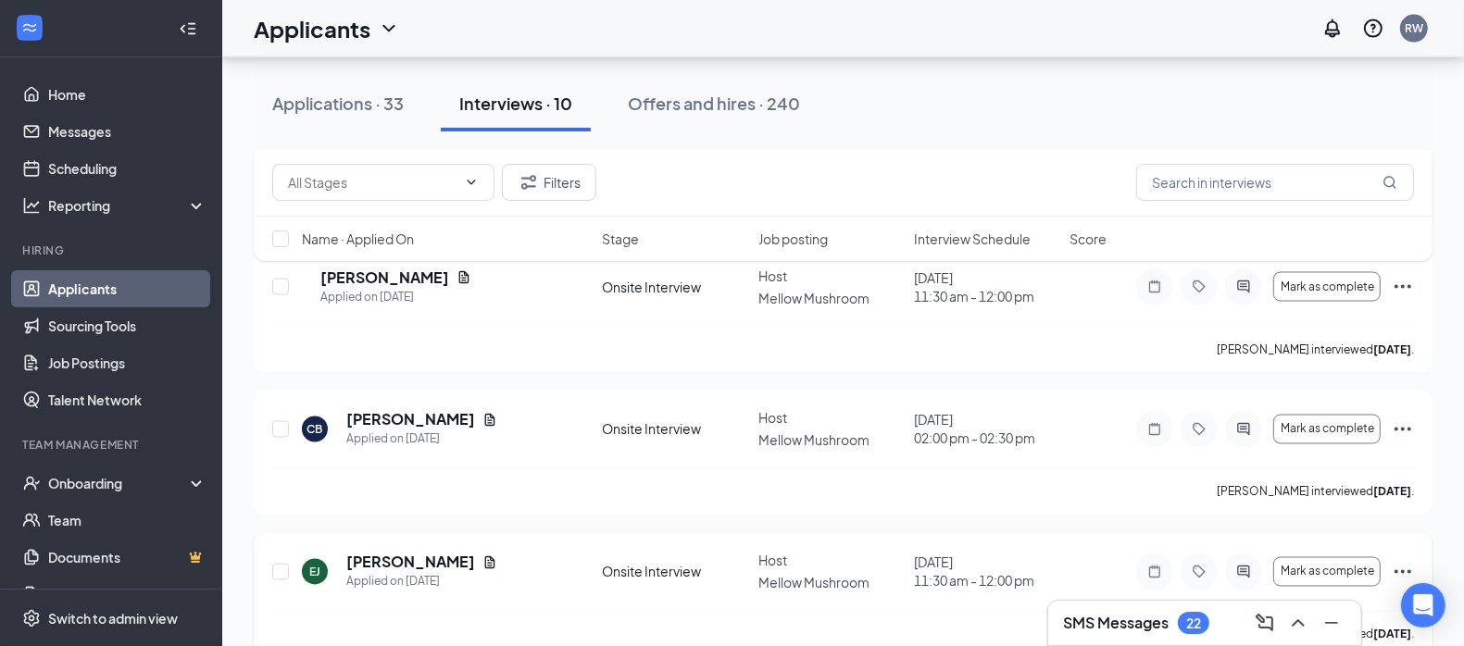
click at [1399, 561] on icon "Ellipses" at bounding box center [1403, 572] width 22 height 22
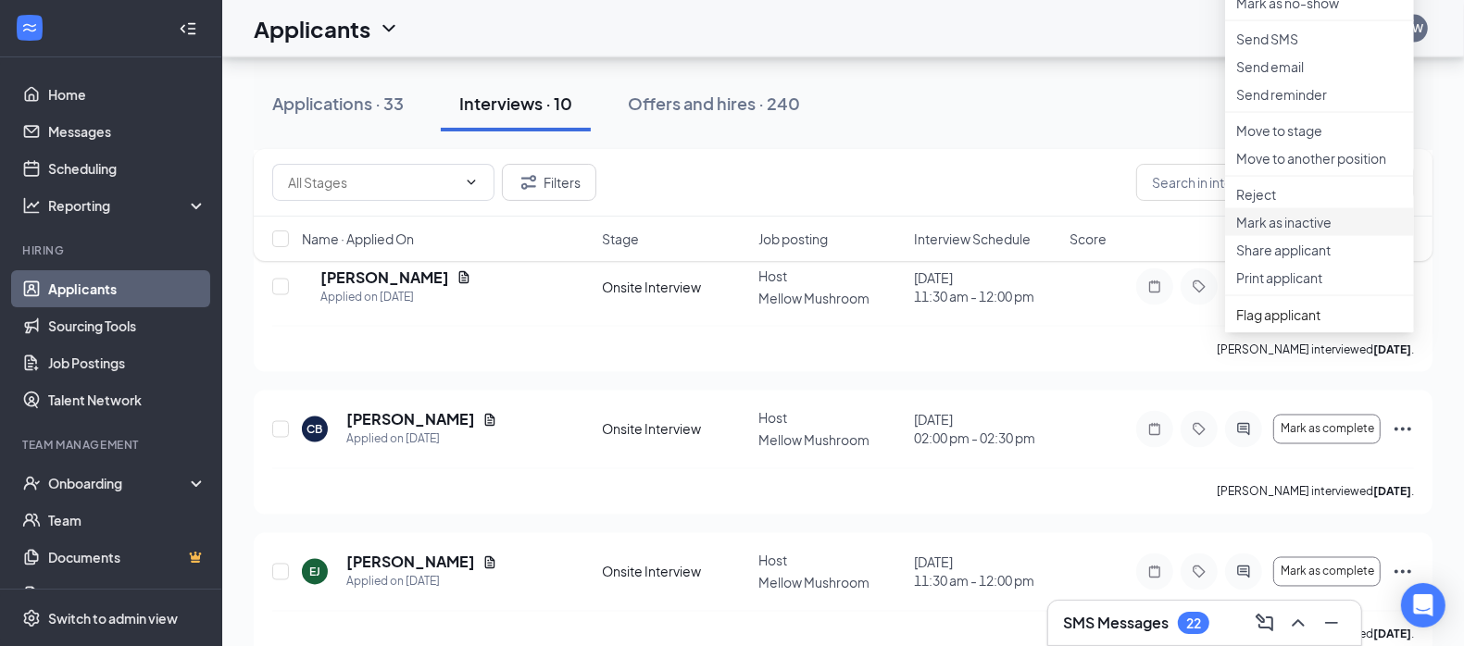
click at [1299, 232] on p "Mark as inactive" at bounding box center [1319, 222] width 167 height 19
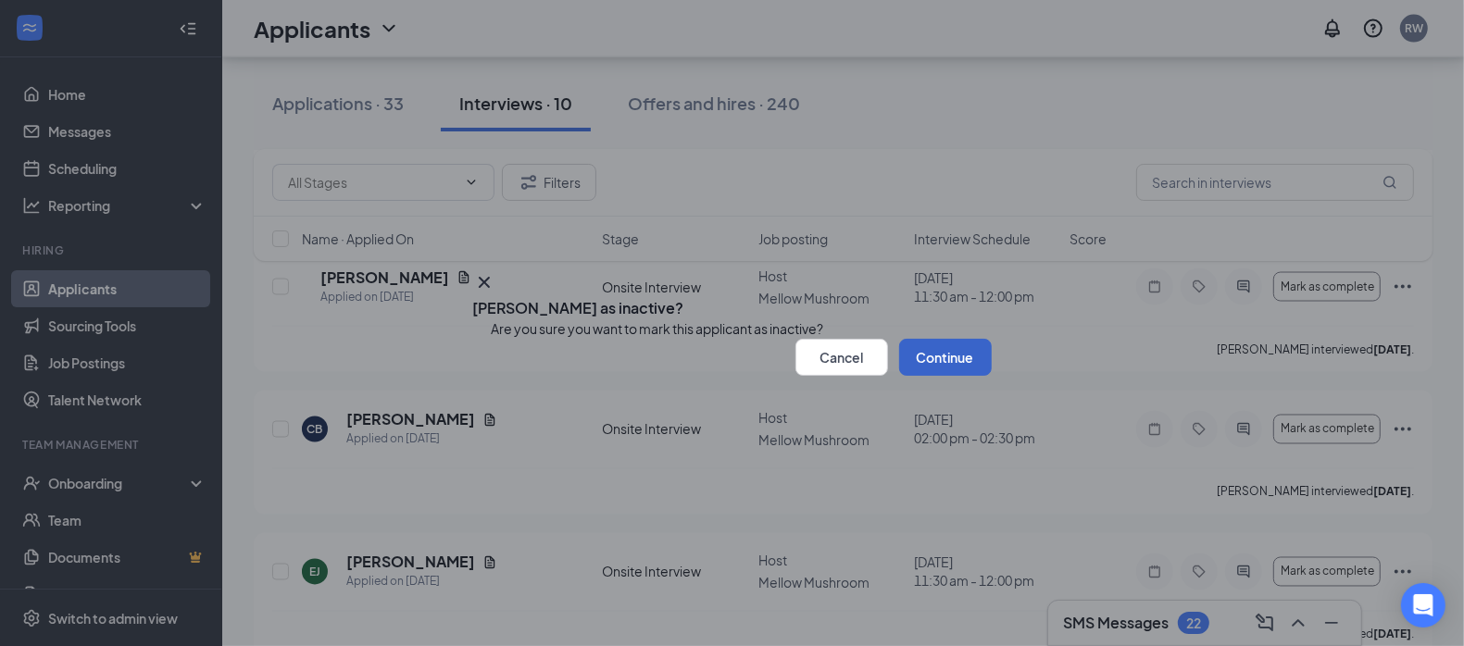
click at [946, 376] on button "Continue" at bounding box center [945, 357] width 93 height 37
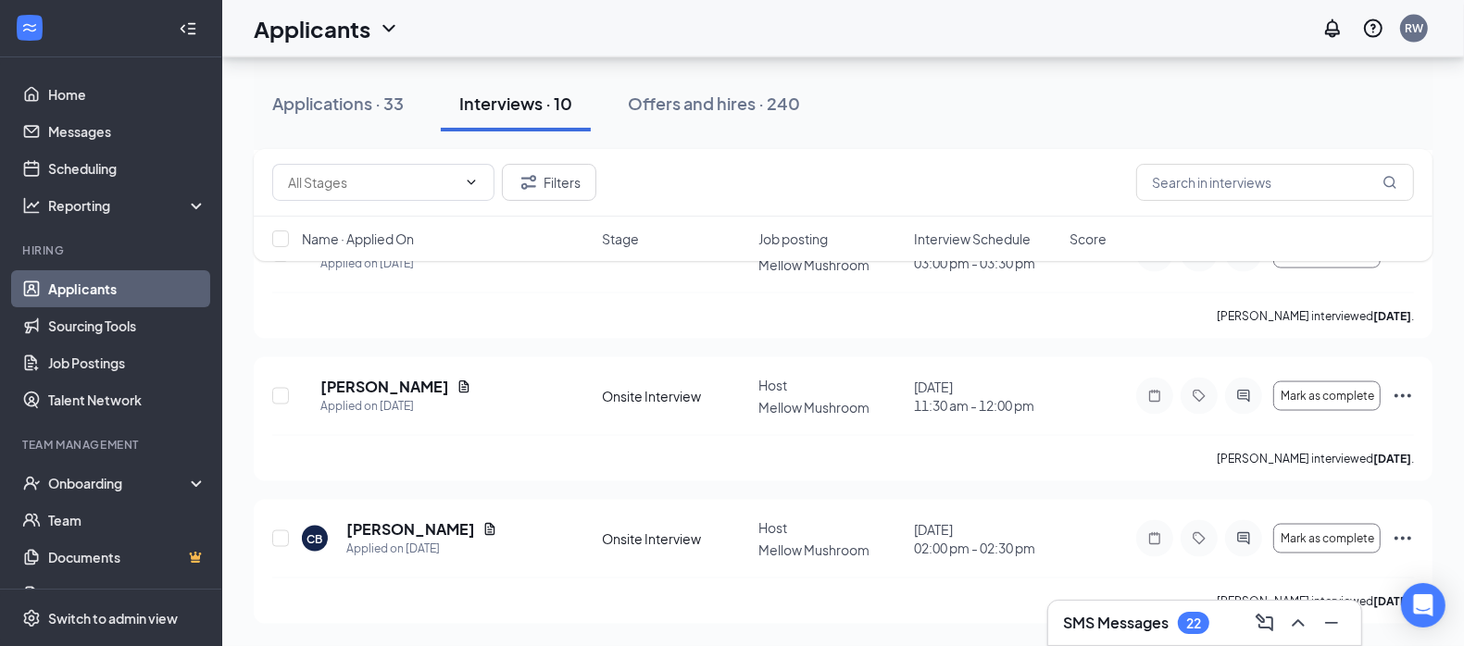
scroll to position [2253, 0]
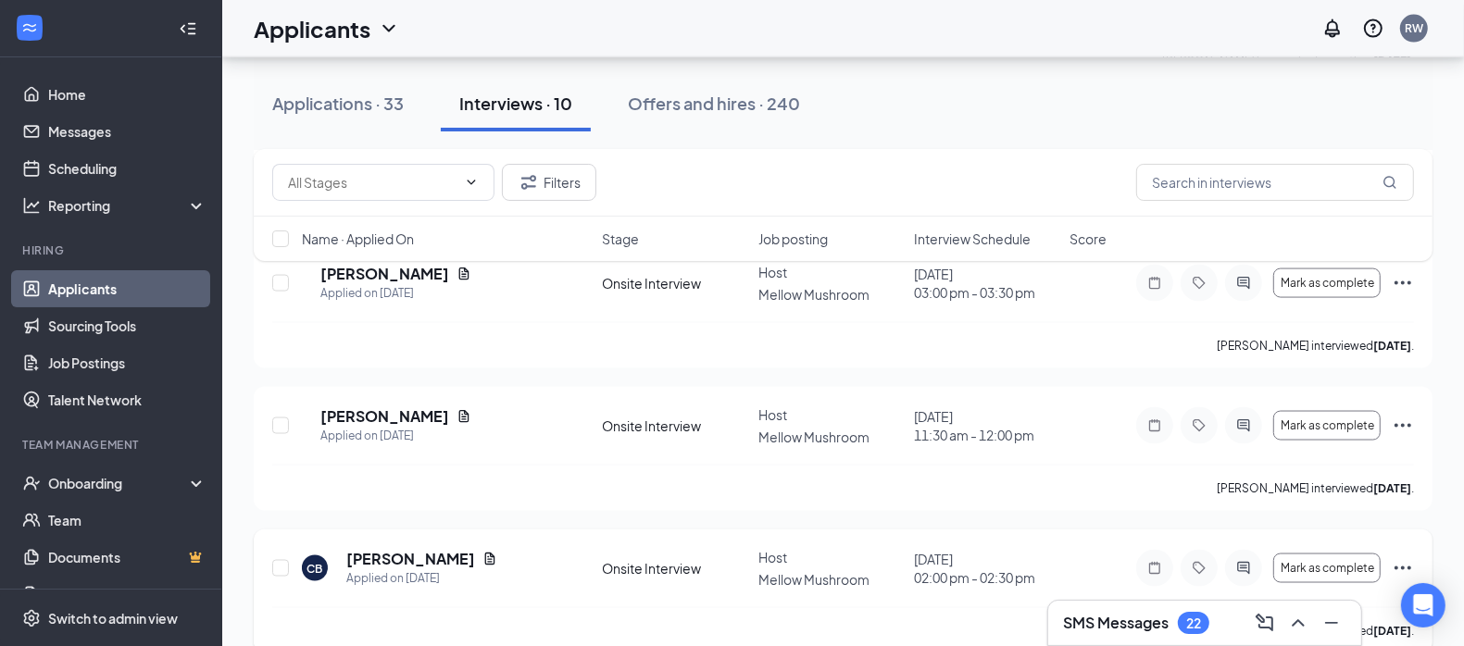
click at [1408, 558] on icon "Ellipses" at bounding box center [1403, 569] width 22 height 22
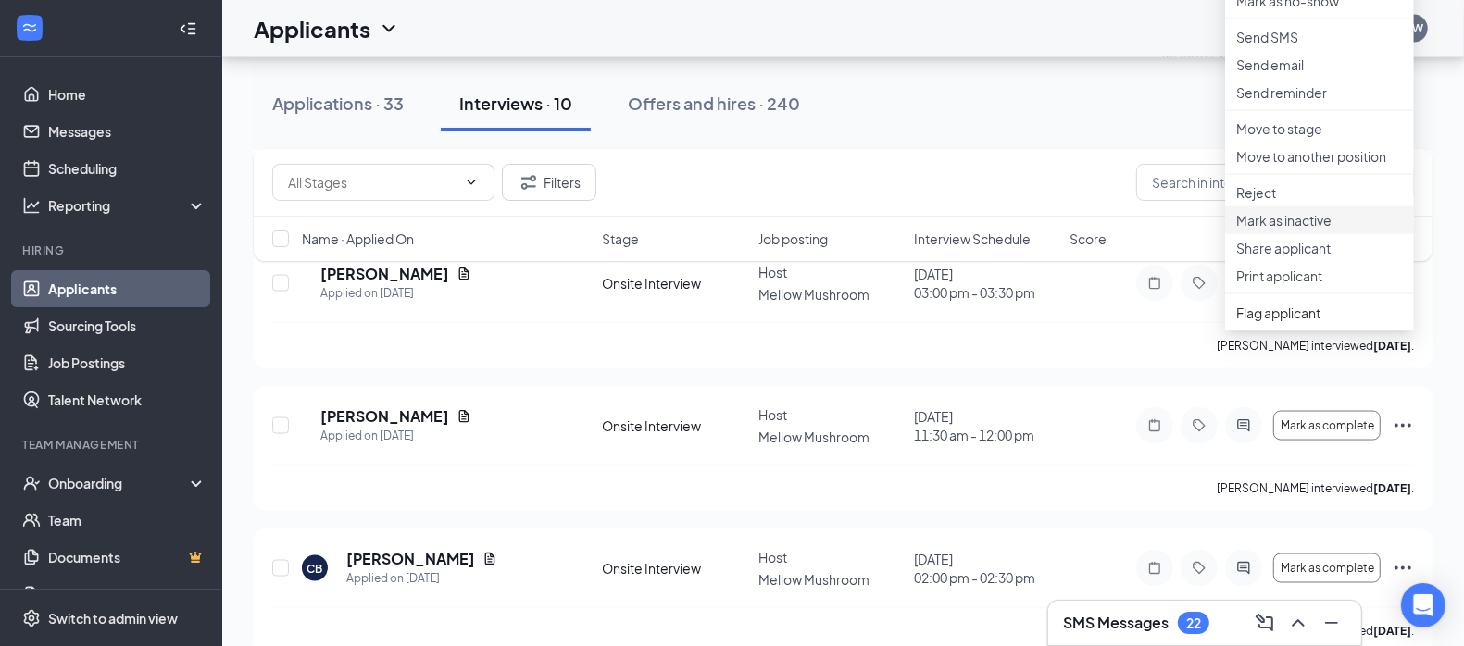
click at [1289, 230] on p "Mark as inactive" at bounding box center [1319, 220] width 167 height 19
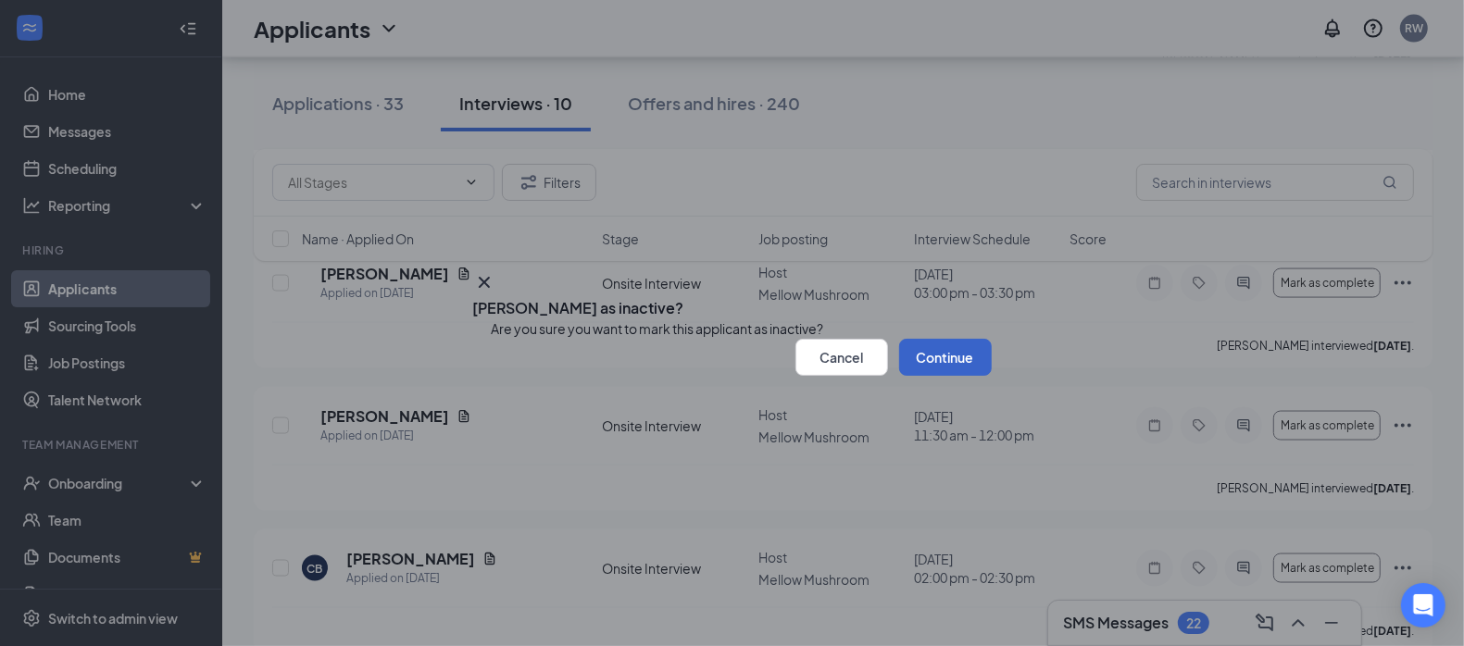
click at [945, 376] on button "Continue" at bounding box center [945, 357] width 93 height 37
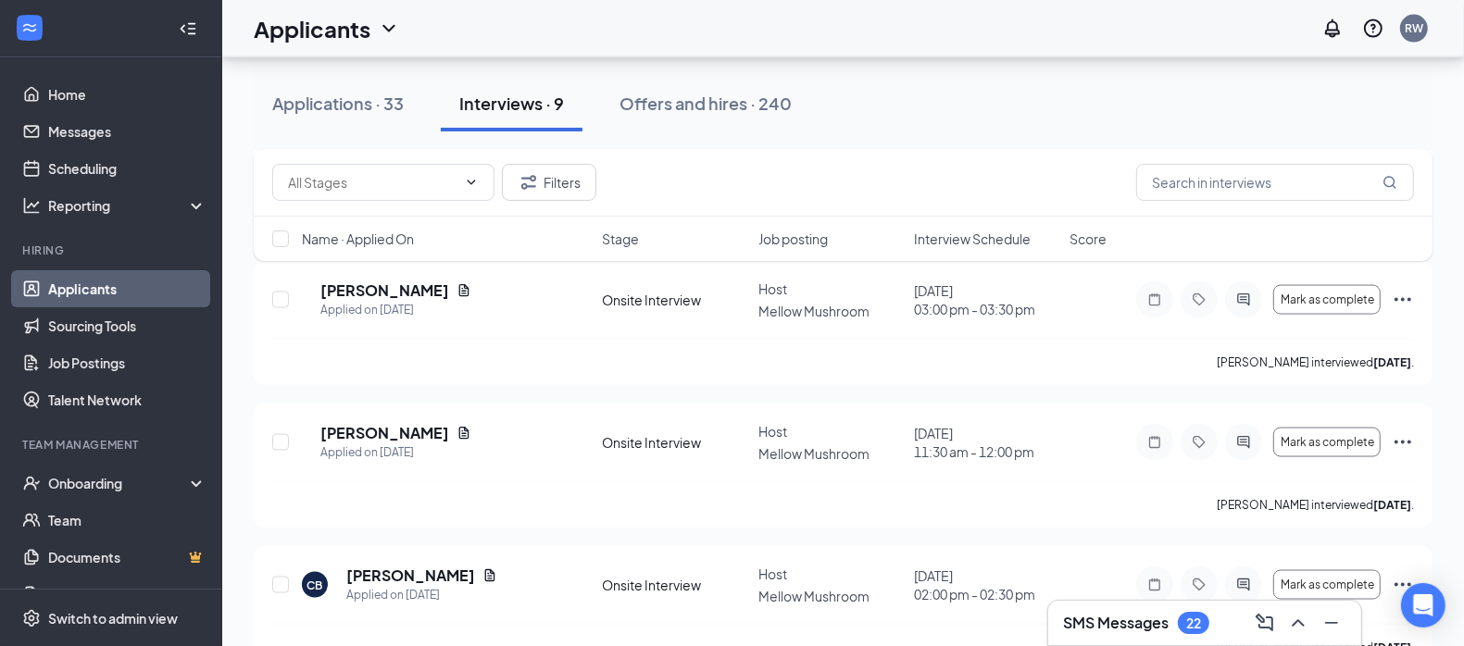
scroll to position [1971, 0]
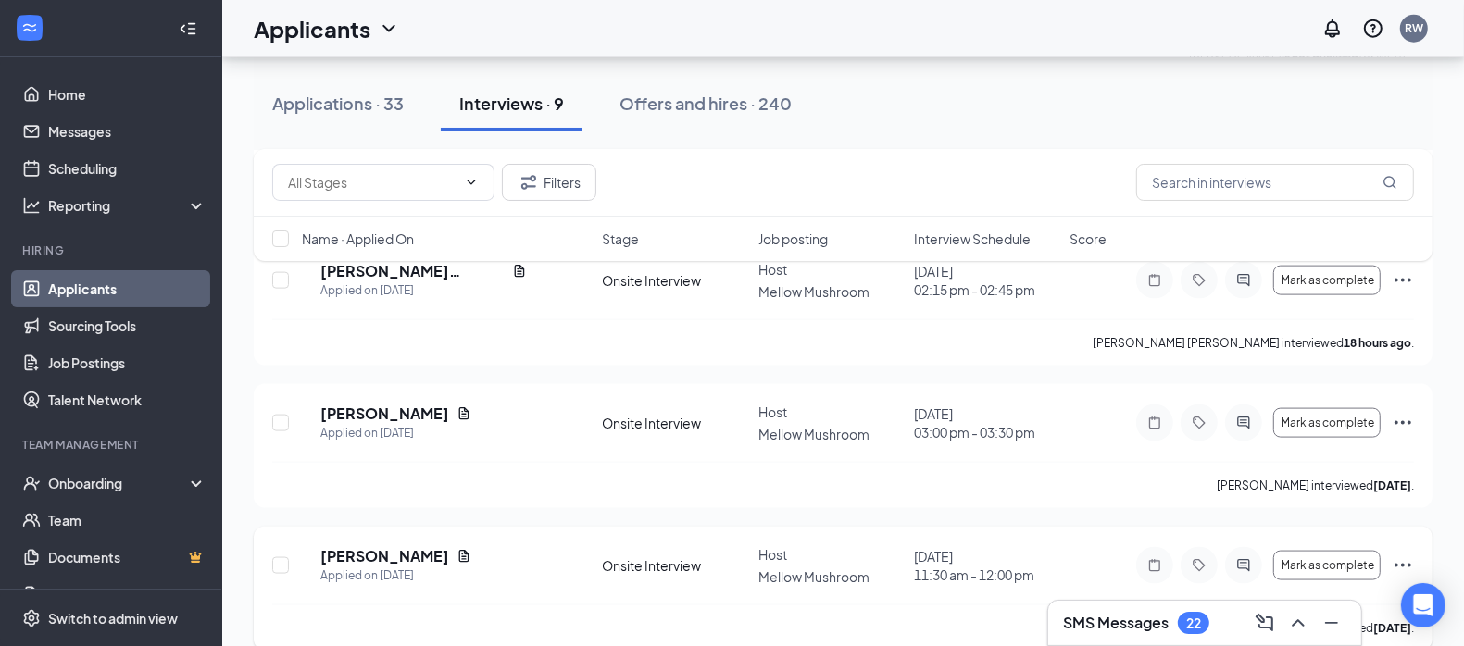
click at [1401, 555] on icon "Ellipses" at bounding box center [1403, 566] width 22 height 22
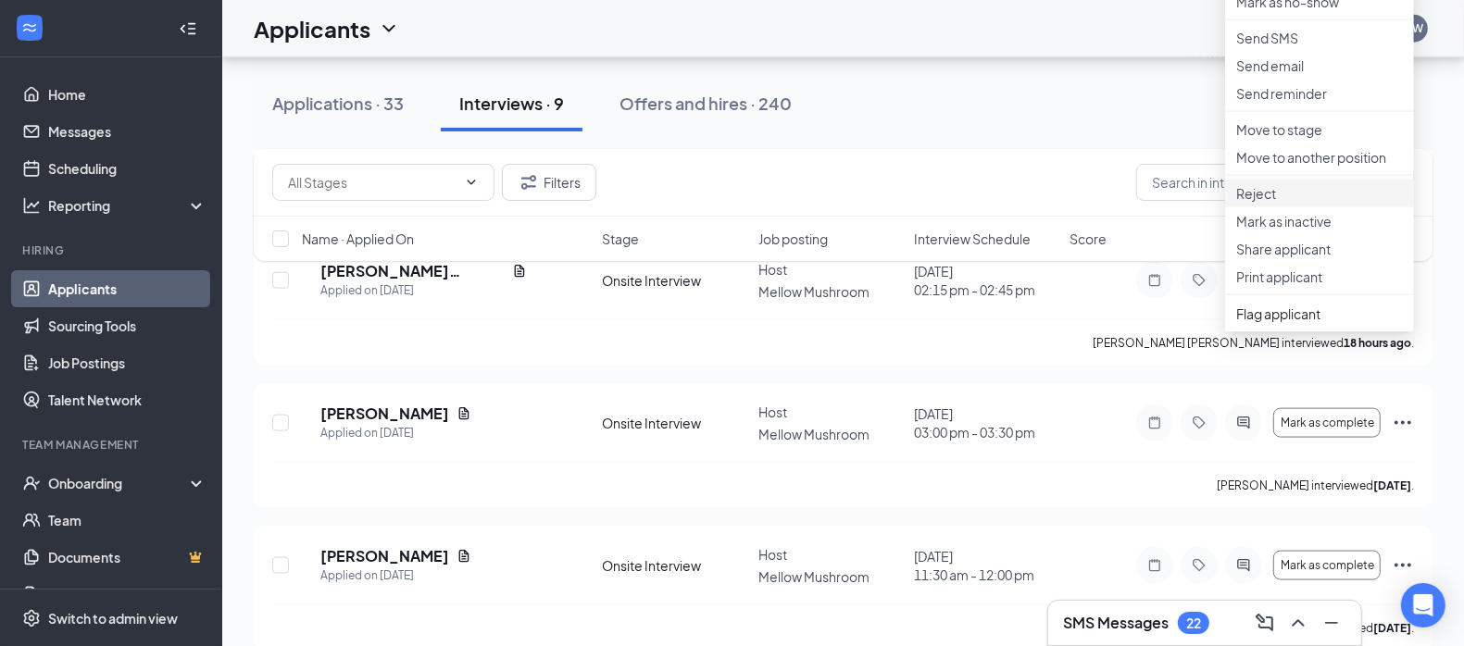
click at [1266, 203] on p "Reject" at bounding box center [1319, 193] width 167 height 19
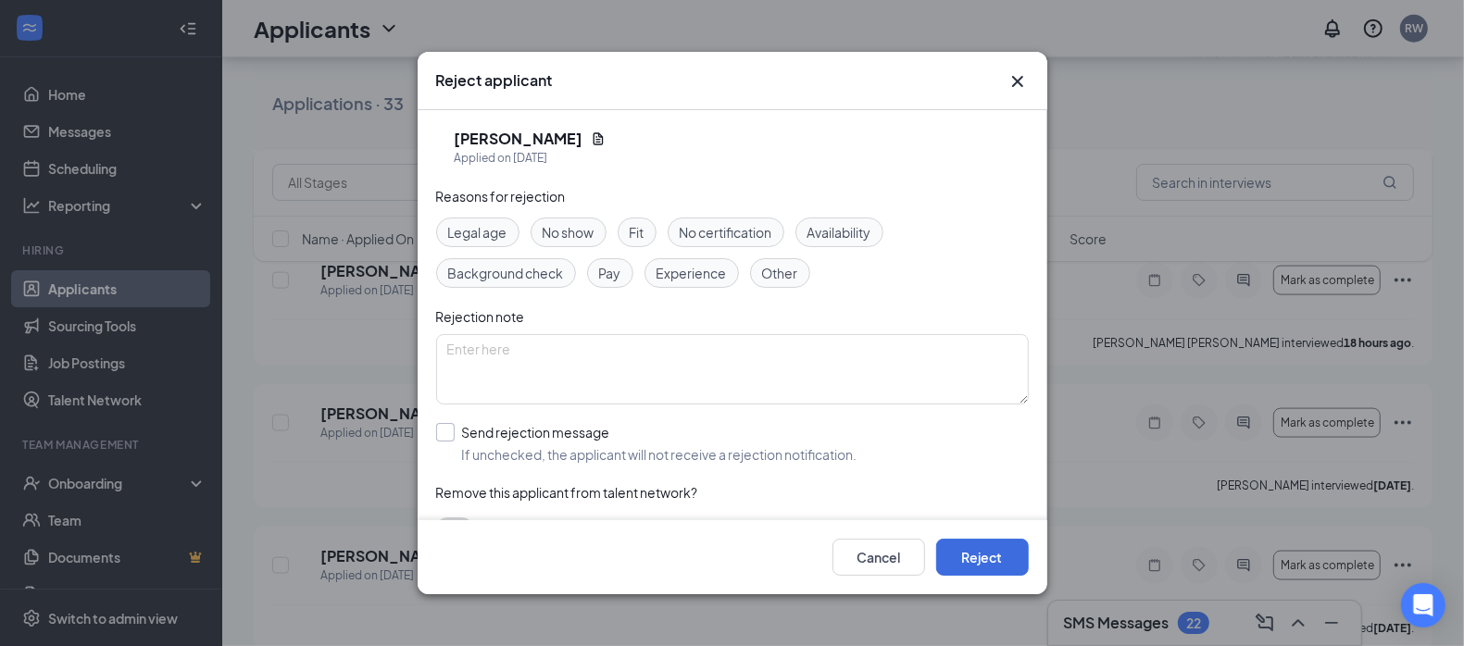
click at [440, 436] on input "Send rejection message If unchecked, the applicant will not receive a rejection…" at bounding box center [646, 443] width 421 height 41
checkbox input "true"
click at [988, 561] on button "Reject" at bounding box center [982, 557] width 93 height 37
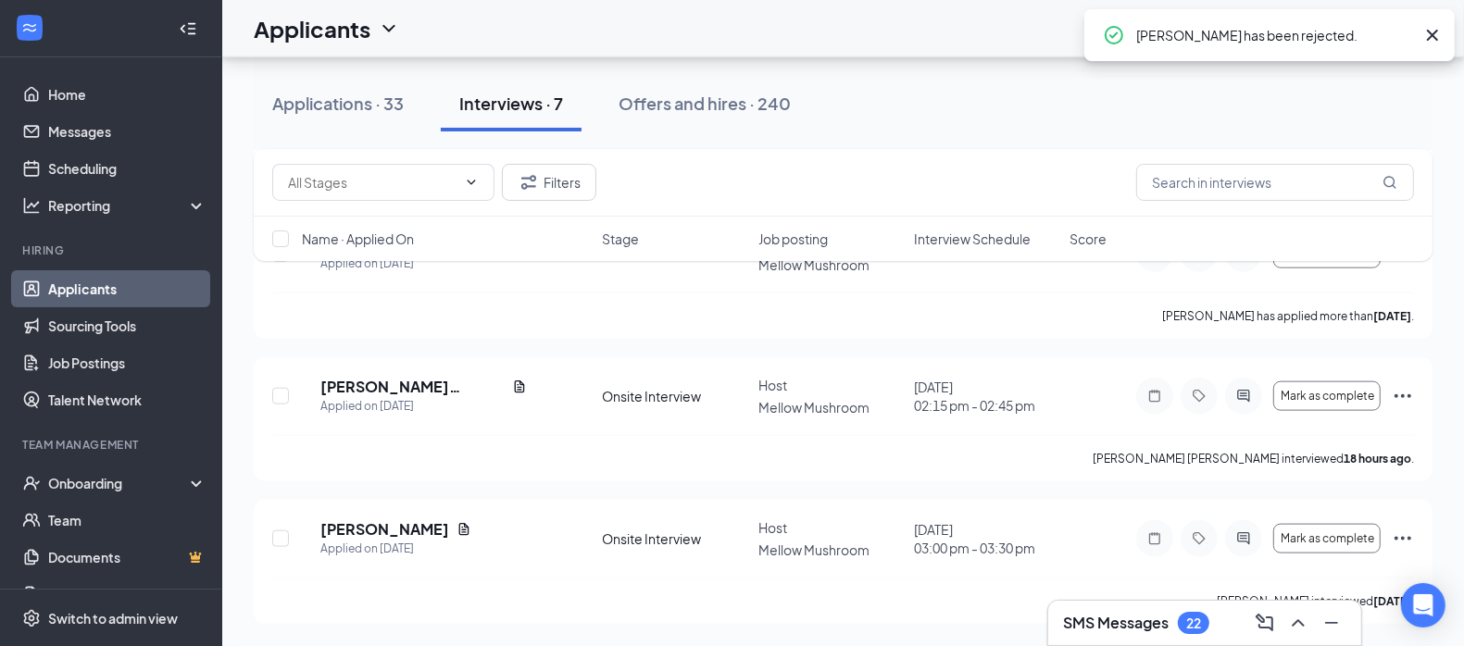
scroll to position [1688, 0]
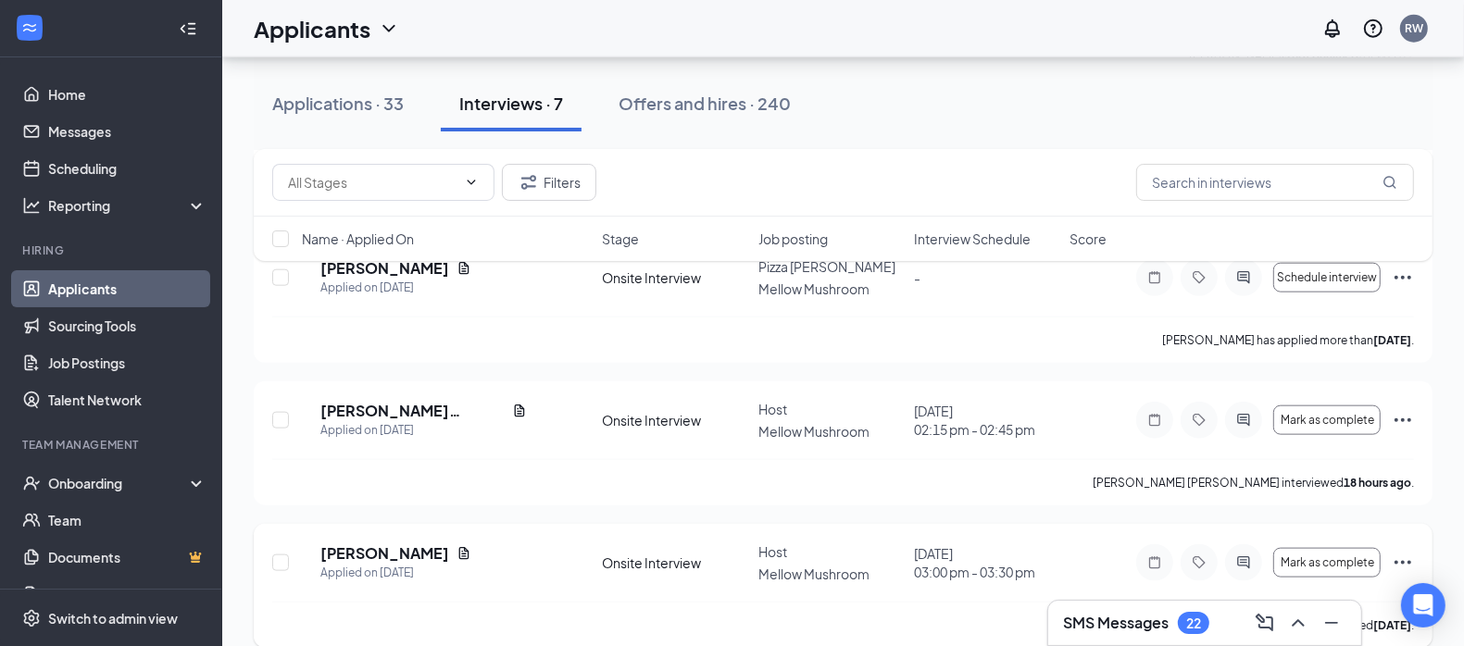
click at [1403, 561] on icon "Ellipses" at bounding box center [1403, 563] width 17 height 4
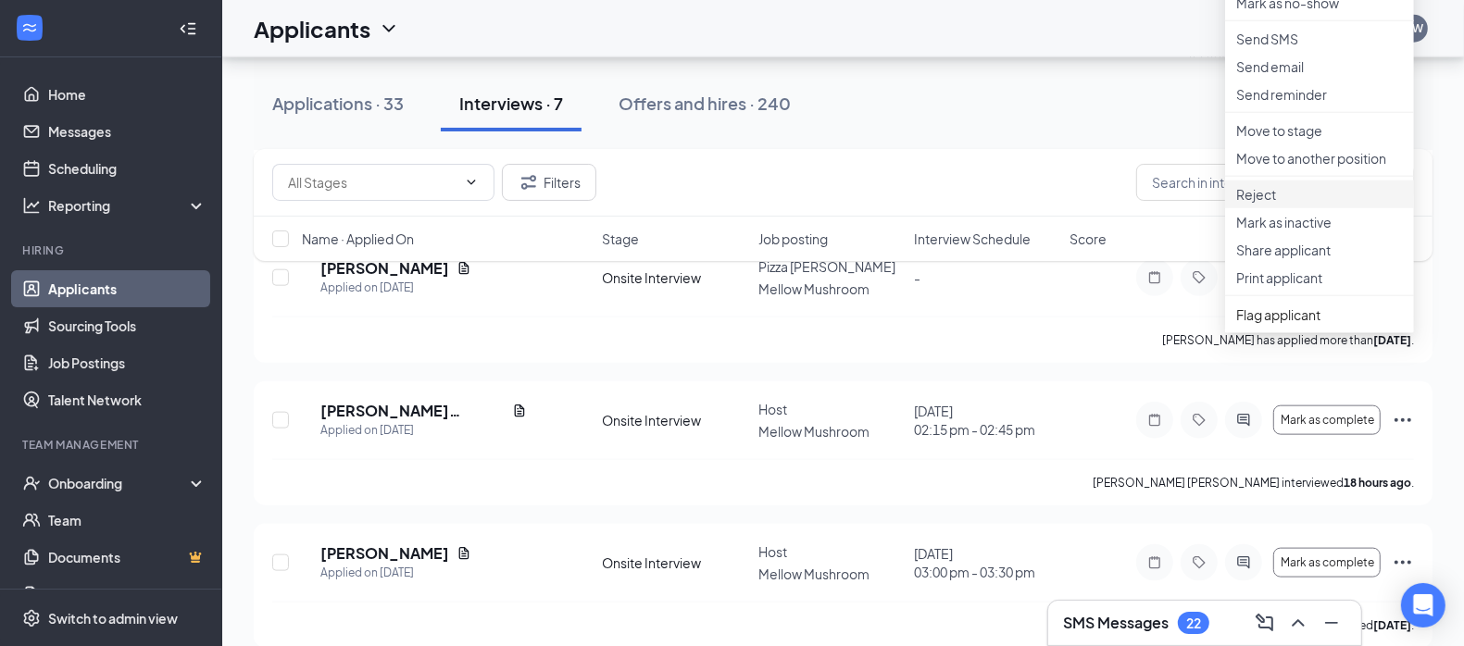
click at [1262, 204] on p "Reject" at bounding box center [1319, 194] width 167 height 19
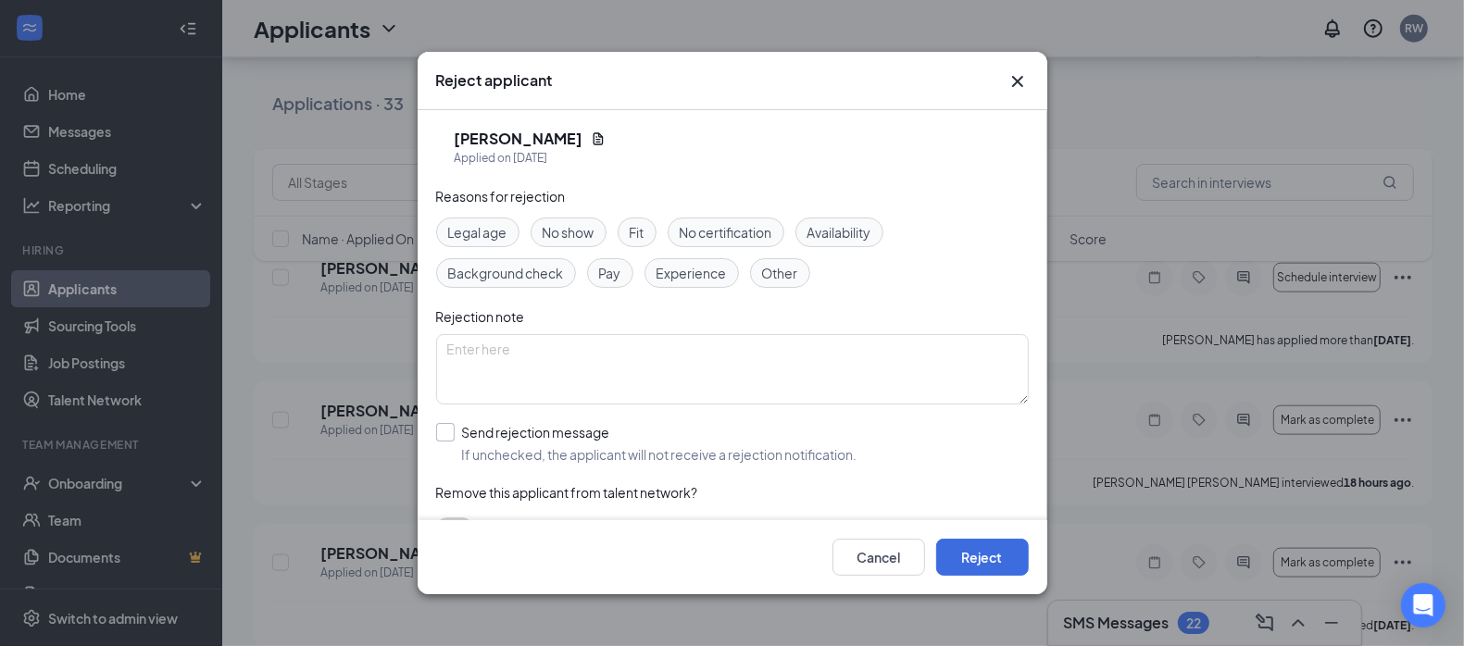
click at [442, 438] on input "Send rejection message If unchecked, the applicant will not receive a rejection…" at bounding box center [646, 443] width 421 height 41
checkbox input "true"
click at [975, 558] on button "Reject" at bounding box center [982, 557] width 93 height 37
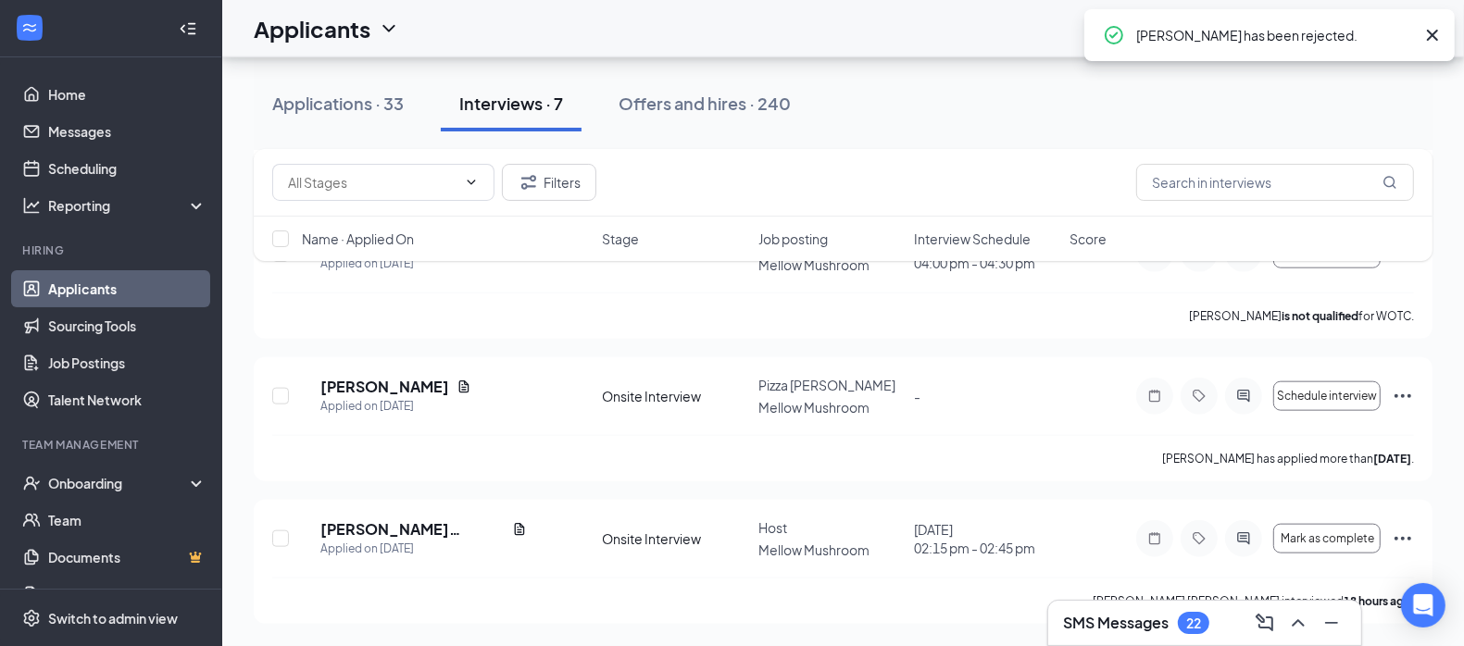
scroll to position [1550, 0]
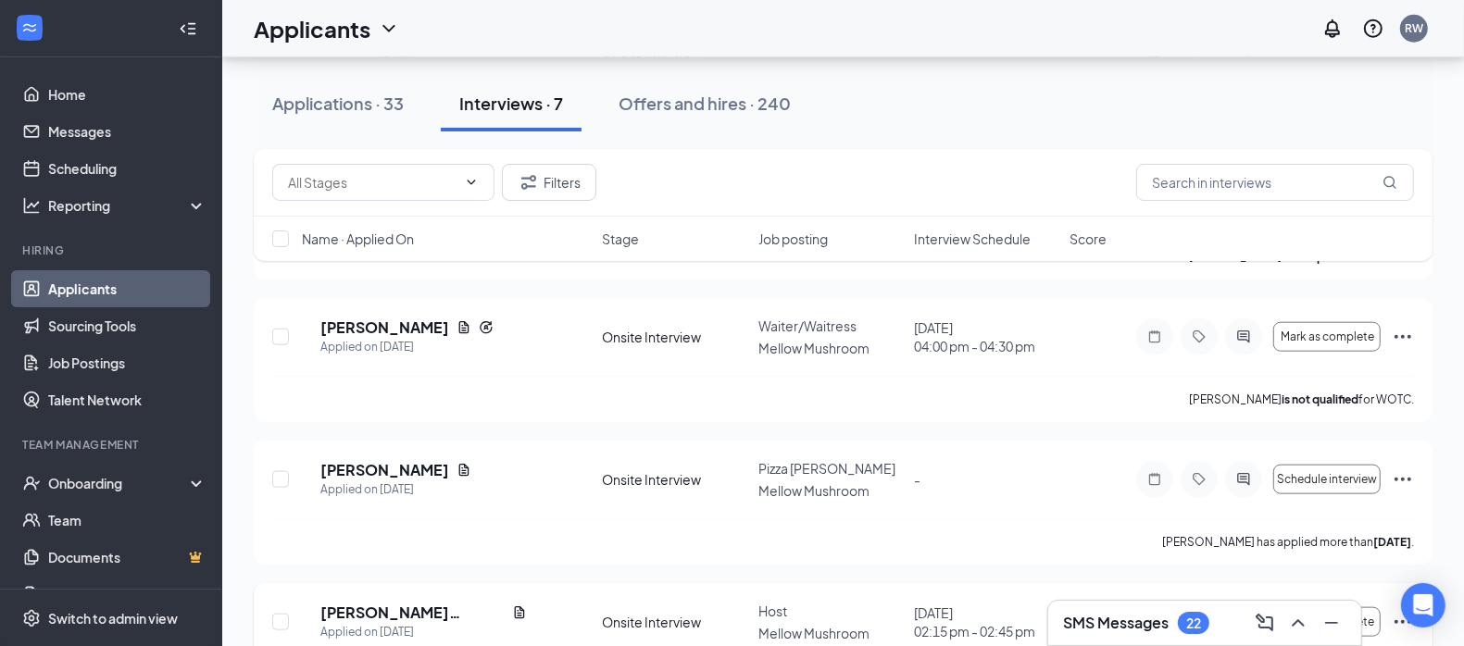
click at [1394, 611] on icon "Ellipses" at bounding box center [1403, 622] width 22 height 22
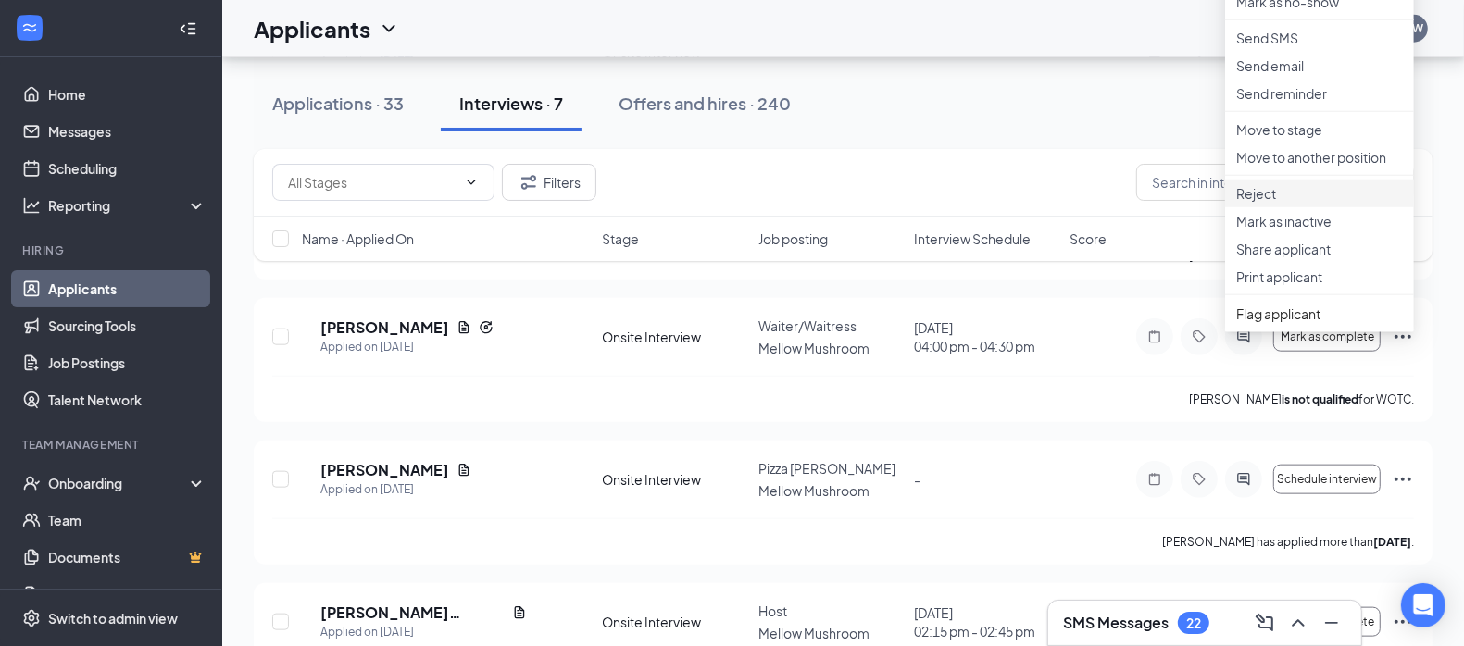
click at [1270, 203] on p "Reject" at bounding box center [1319, 193] width 167 height 19
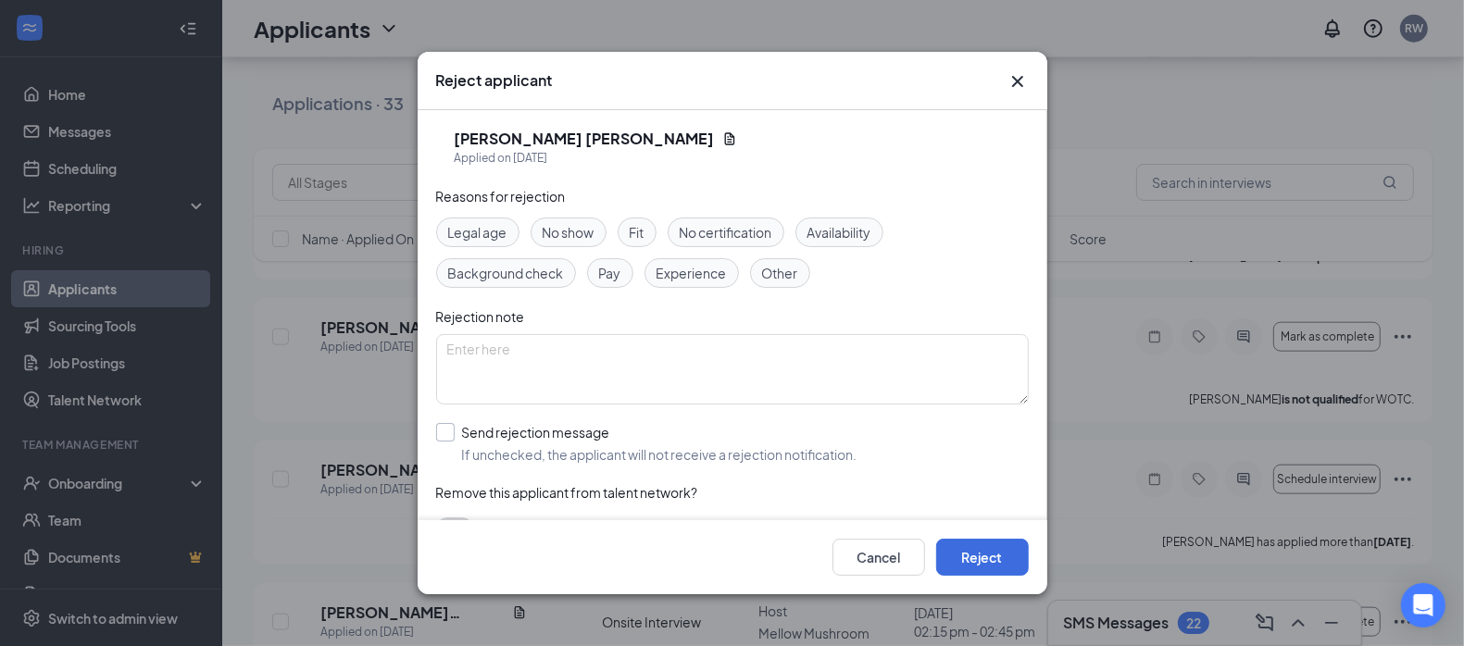
click at [458, 433] on input "Send rejection message If unchecked, the applicant will not receive a rejection…" at bounding box center [646, 443] width 421 height 41
checkbox input "true"
click at [996, 544] on button "Reject" at bounding box center [982, 557] width 93 height 37
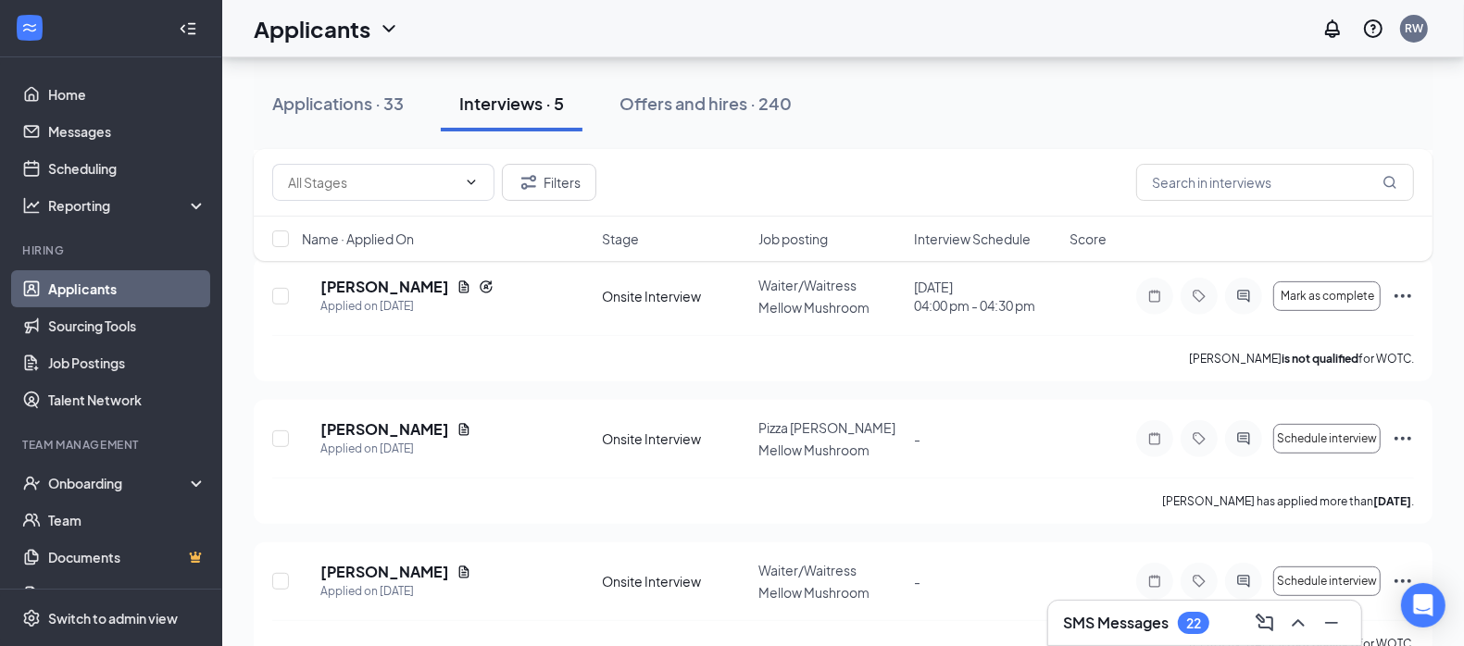
scroll to position [596, 0]
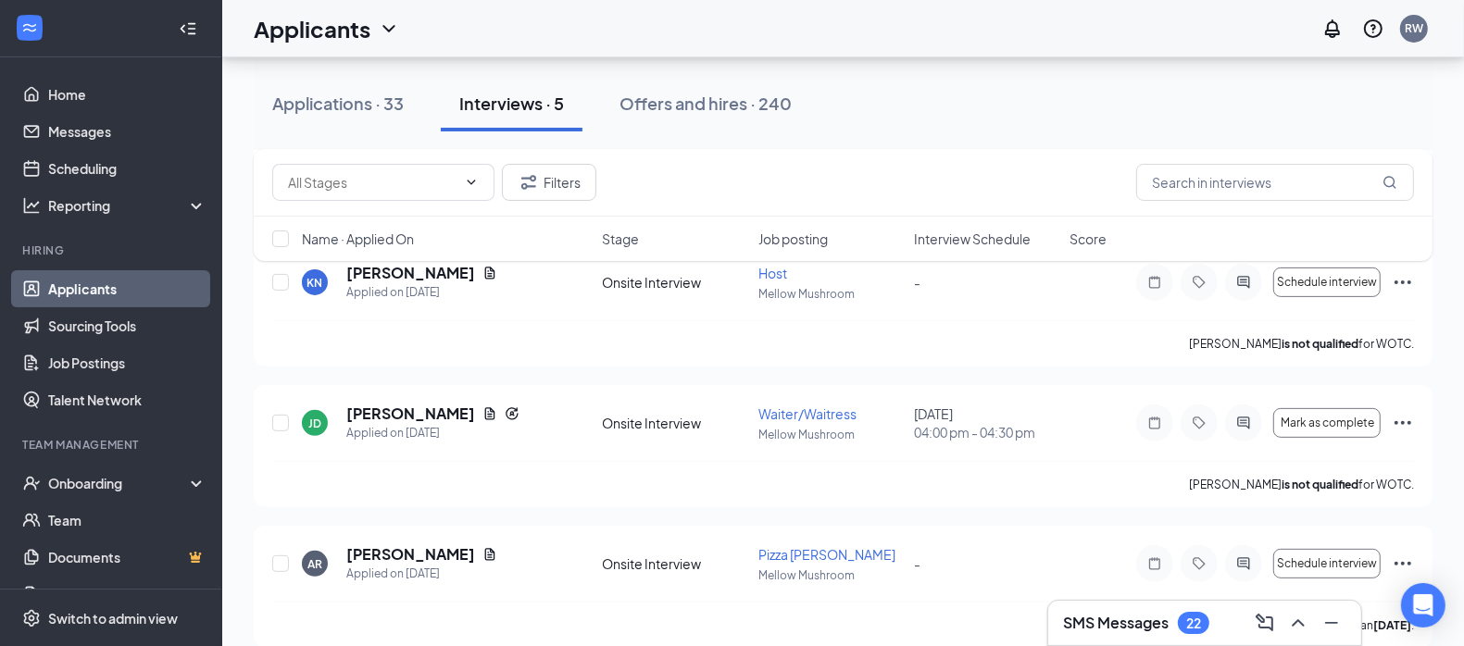
scroll to position [420, 0]
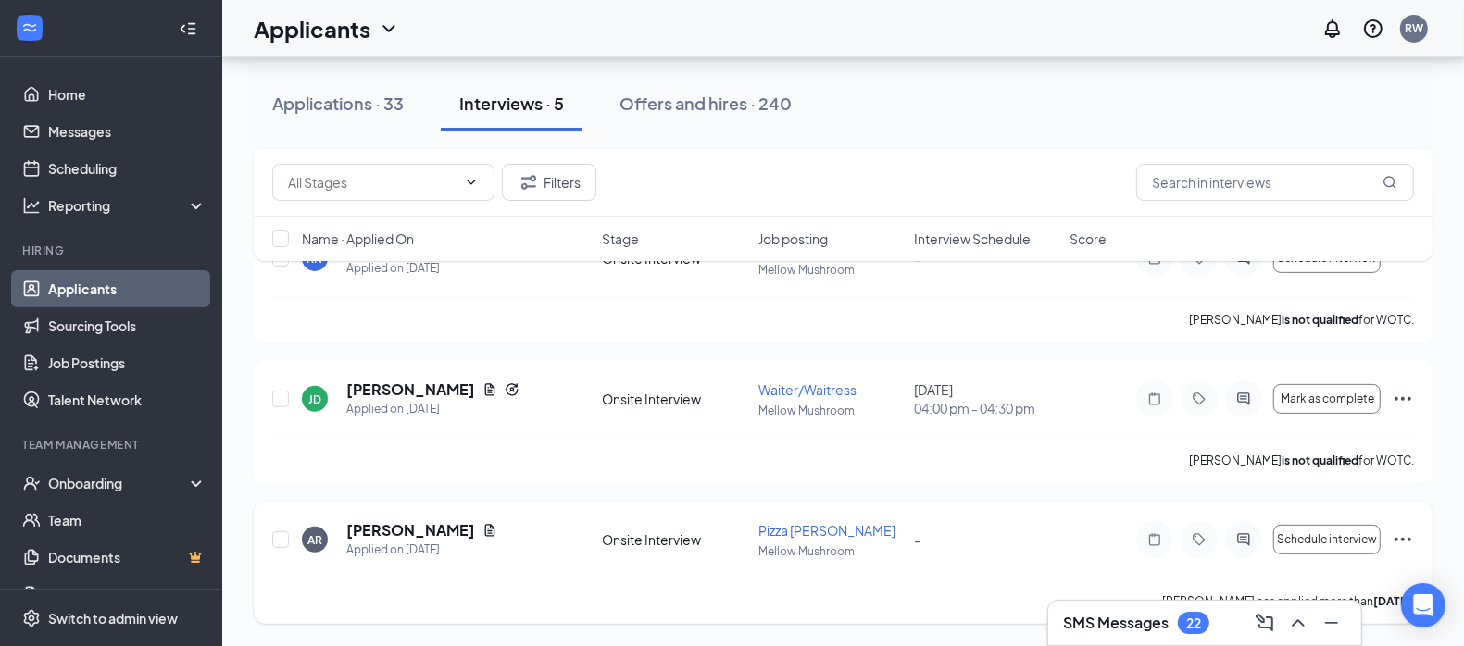
click at [1395, 534] on icon "Ellipses" at bounding box center [1403, 540] width 22 height 22
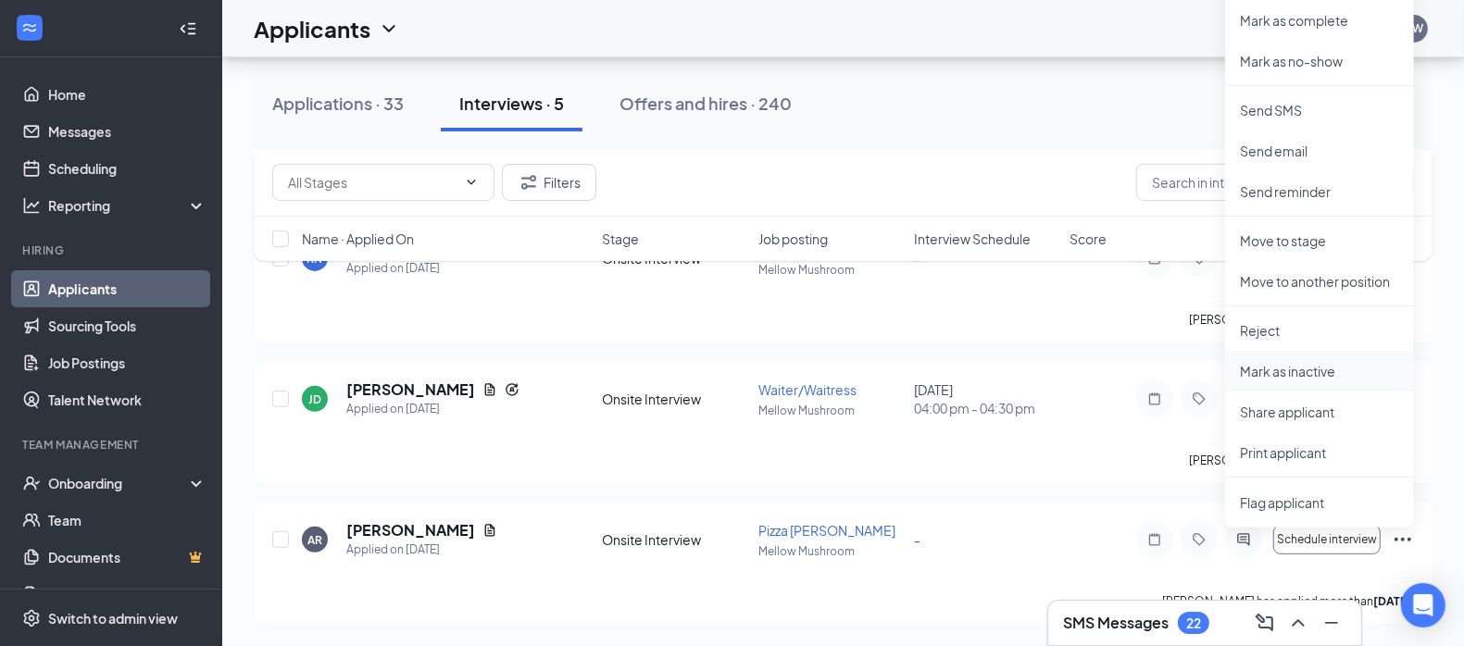
click at [1292, 370] on p "Mark as inactive" at bounding box center [1319, 371] width 159 height 19
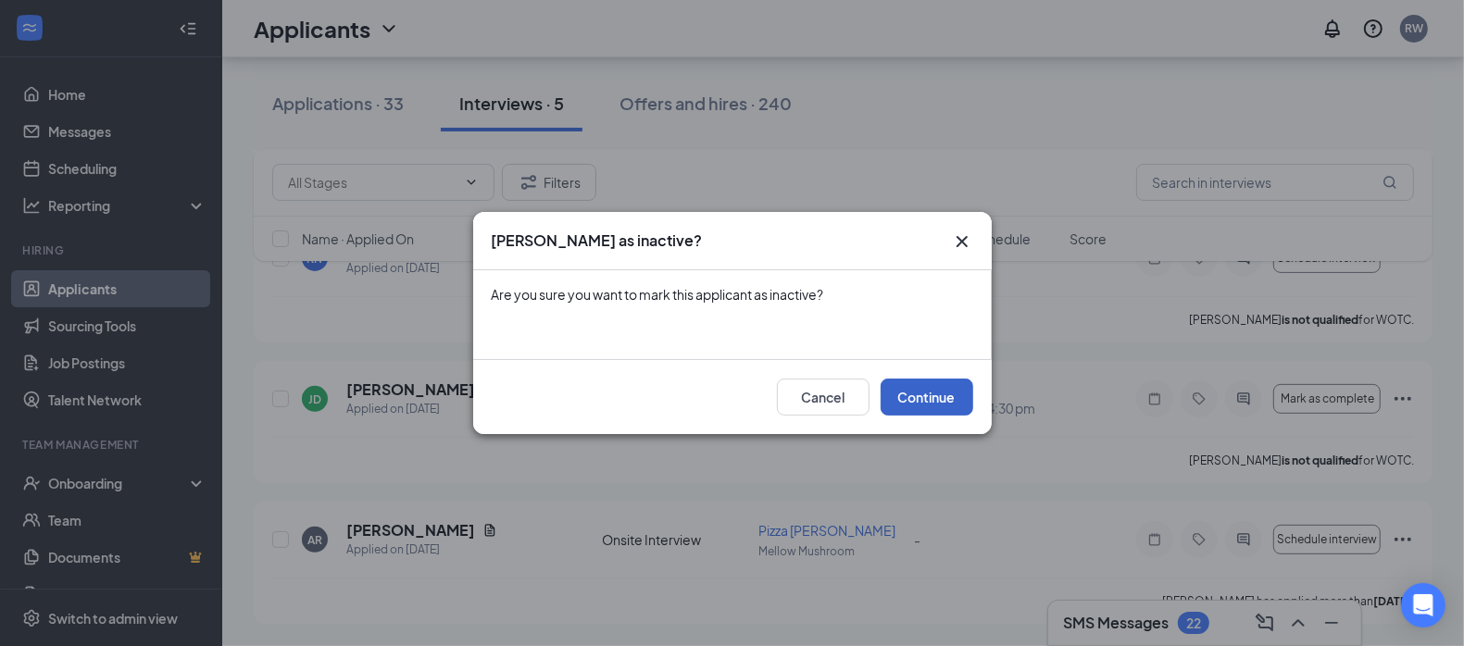
click at [905, 408] on button "Continue" at bounding box center [927, 397] width 93 height 37
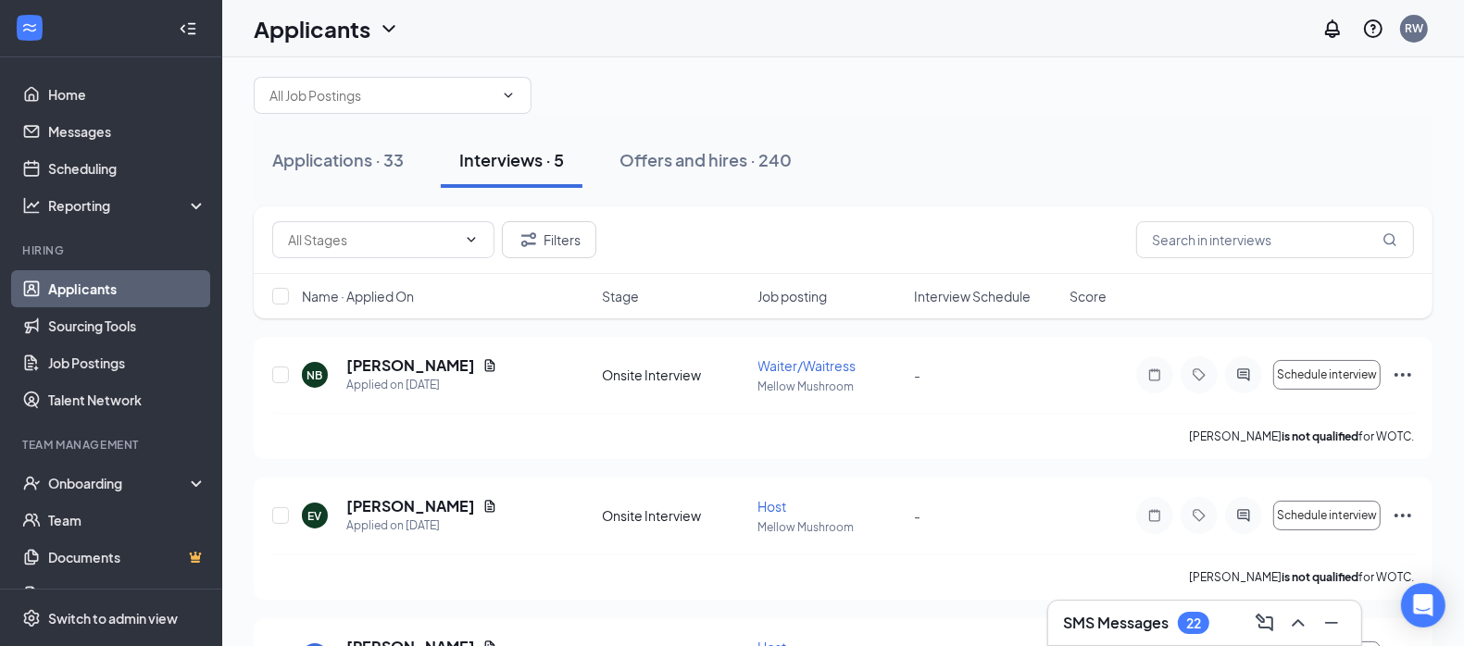
scroll to position [0, 0]
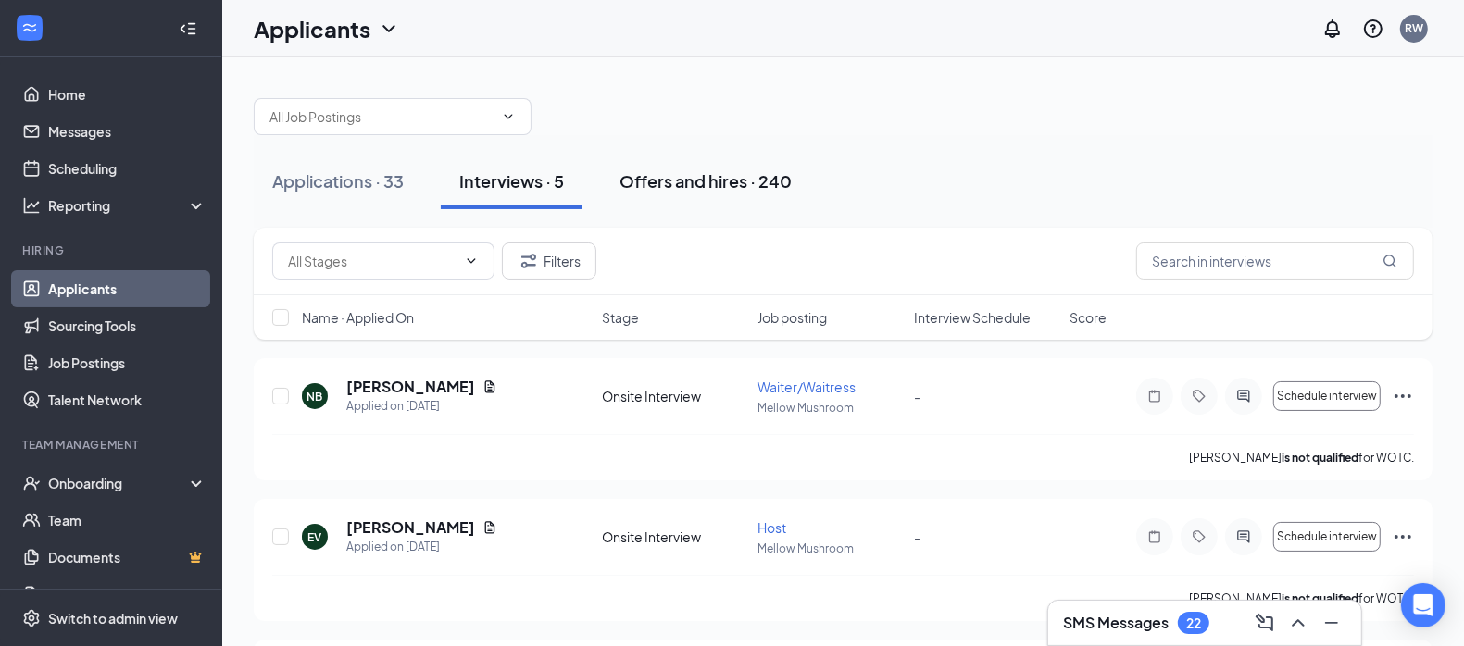
click at [619, 182] on button "Offers and hires · 240" at bounding box center [705, 182] width 209 height 56
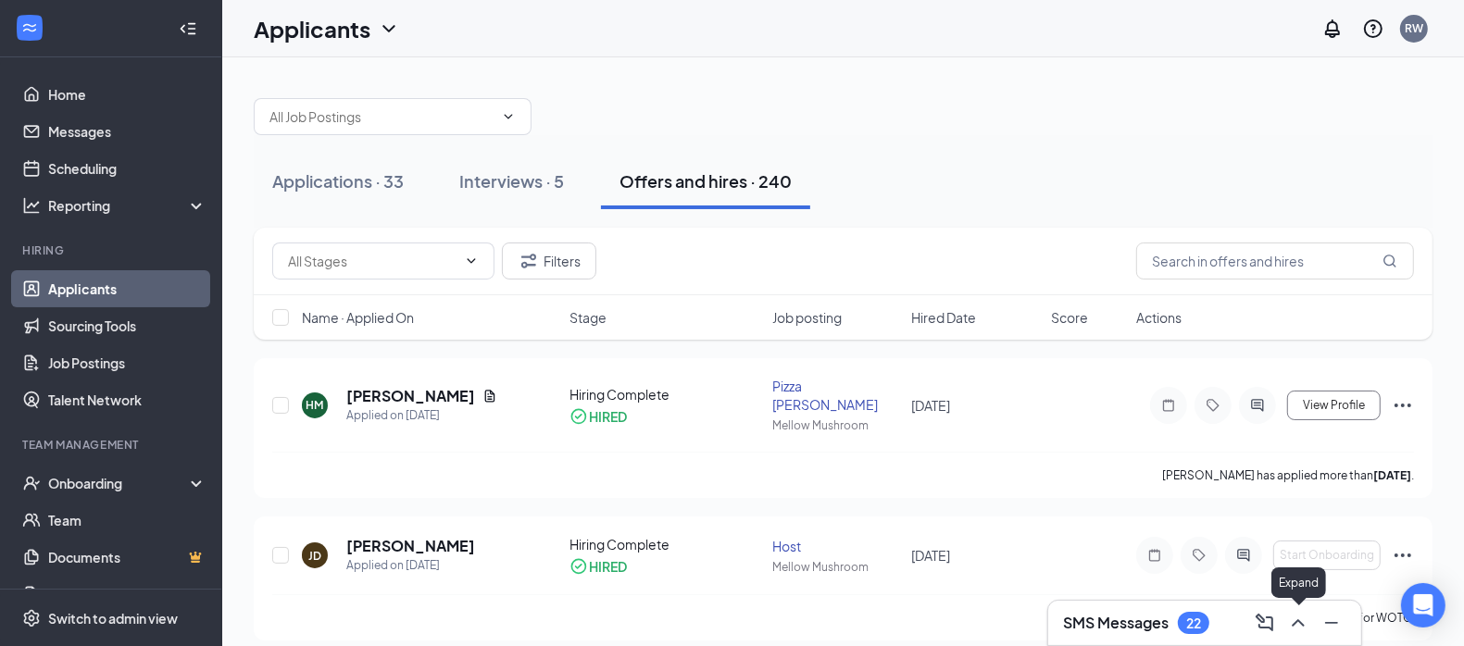
click at [1298, 621] on icon "ChevronUp" at bounding box center [1298, 623] width 22 height 22
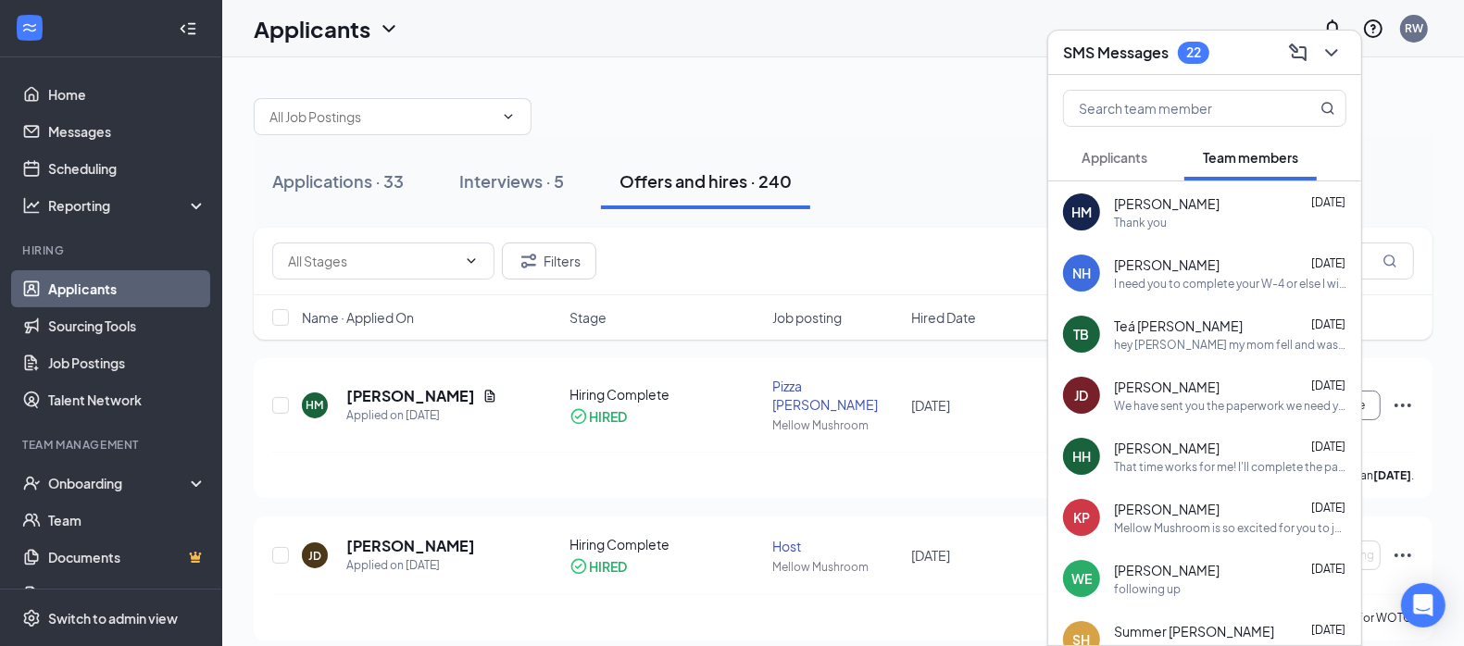
click at [1119, 159] on span "Applicants" at bounding box center [1115, 157] width 66 height 17
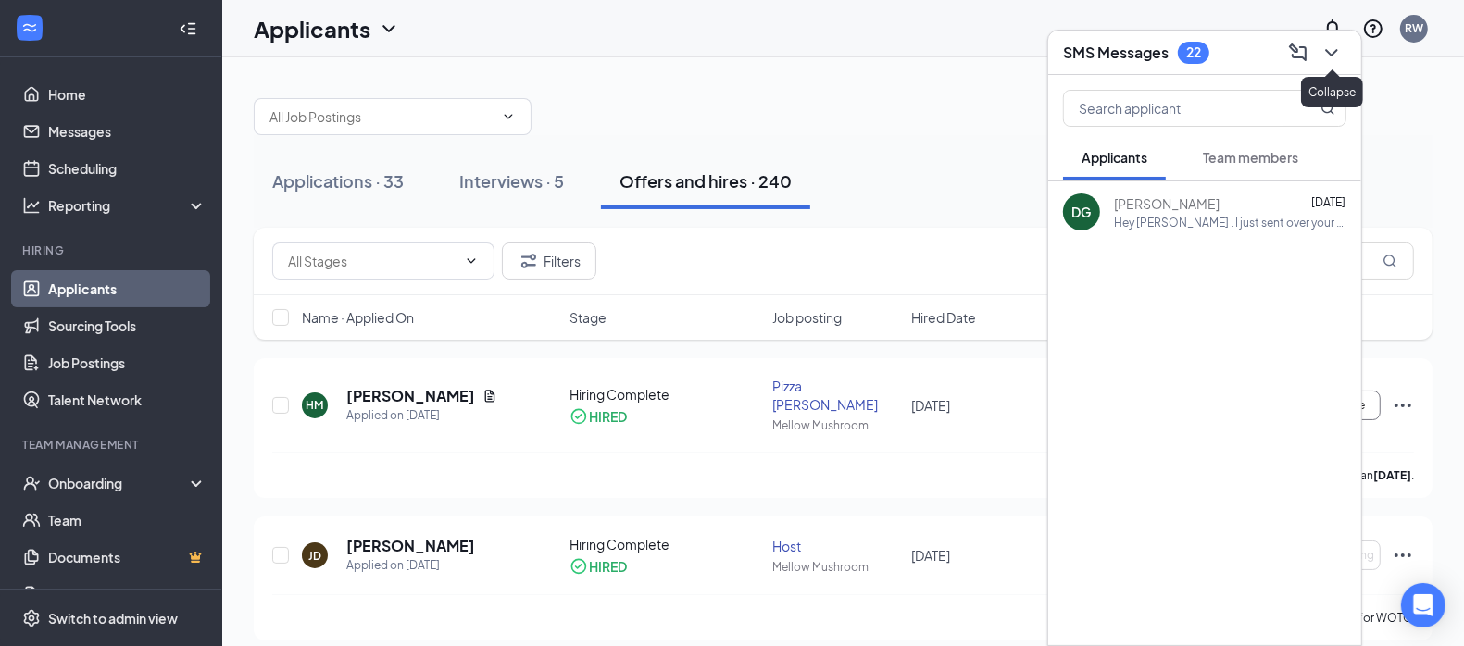
click at [1325, 53] on icon "ChevronDown" at bounding box center [1332, 53] width 22 height 22
